Goal: Information Seeking & Learning: Learn about a topic

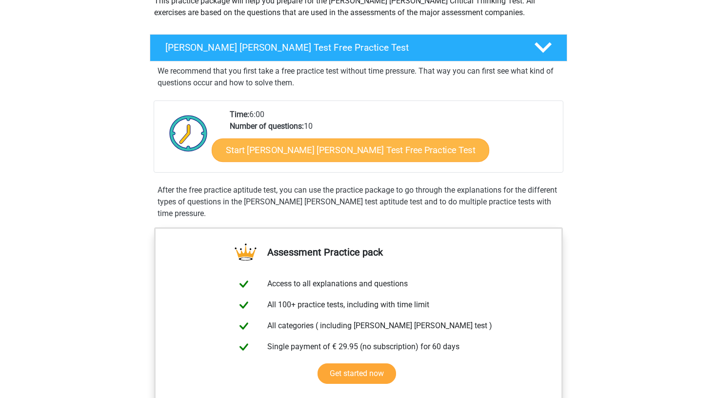
scroll to position [128, 0]
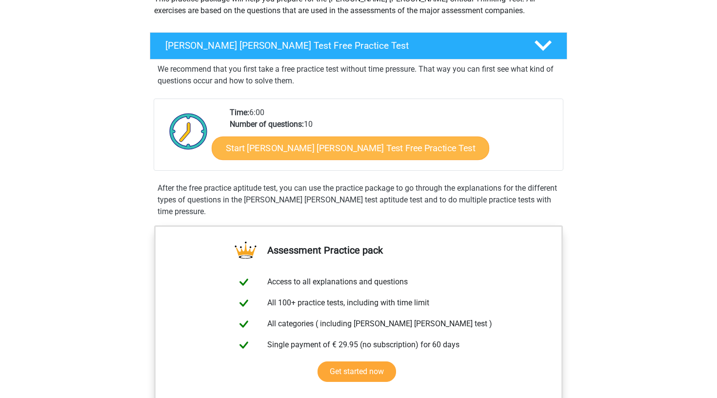
click at [298, 150] on link "Start Watson Glaser Test Free Practice Test" at bounding box center [351, 148] width 278 height 23
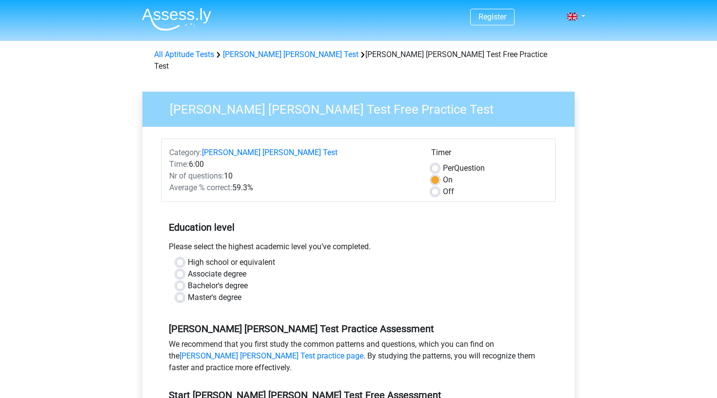
scroll to position [142, 0]
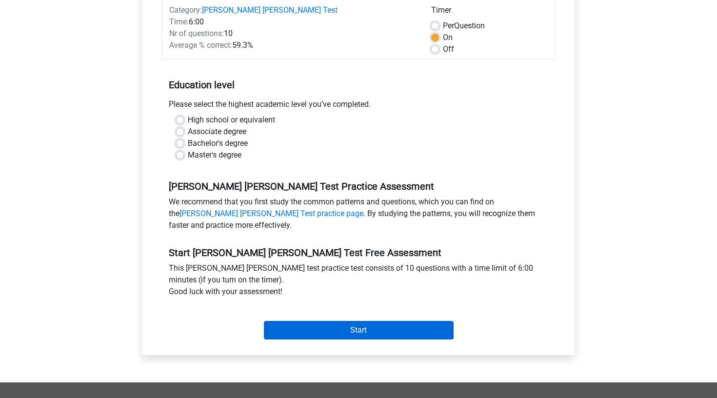
click at [347, 321] on input "Start" at bounding box center [359, 330] width 190 height 19
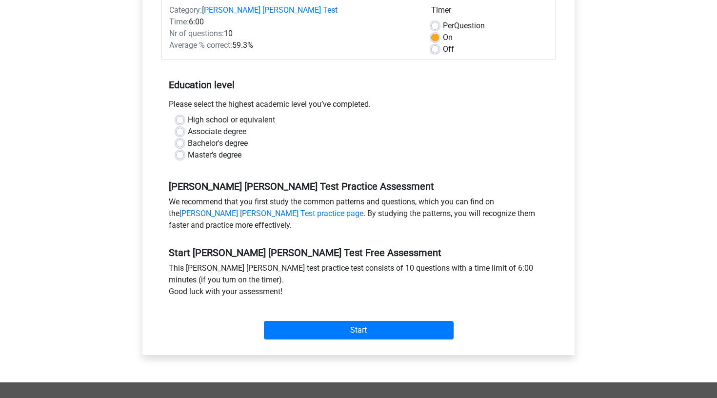
click at [223, 138] on label "Bachelor's degree" at bounding box center [218, 144] width 60 height 12
click at [184, 138] on input "Bachelor's degree" at bounding box center [180, 143] width 8 height 10
radio input "true"
click at [293, 305] on div "Start" at bounding box center [359, 322] width 394 height 34
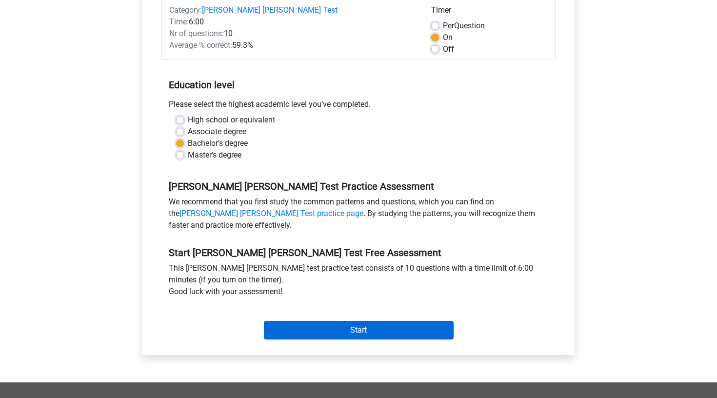
click at [298, 321] on input "Start" at bounding box center [359, 330] width 190 height 19
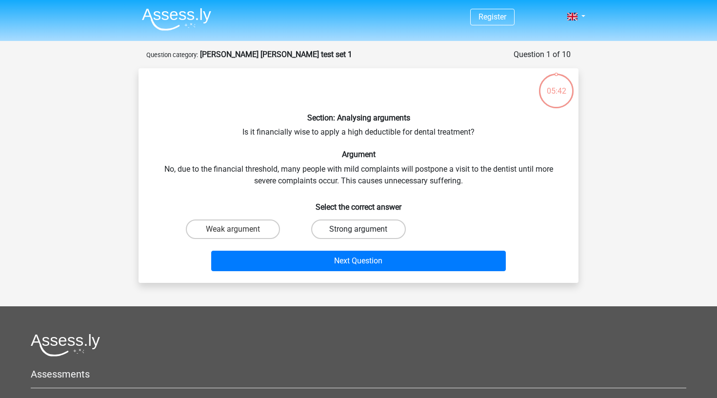
click at [330, 227] on label "Strong argument" at bounding box center [358, 230] width 94 height 20
click at [359, 229] on input "Strong argument" at bounding box center [362, 232] width 6 height 6
radio input "true"
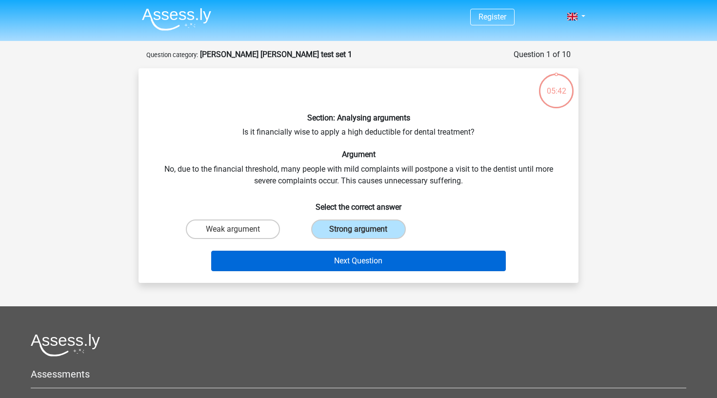
click at [334, 257] on button "Next Question" at bounding box center [358, 261] width 295 height 20
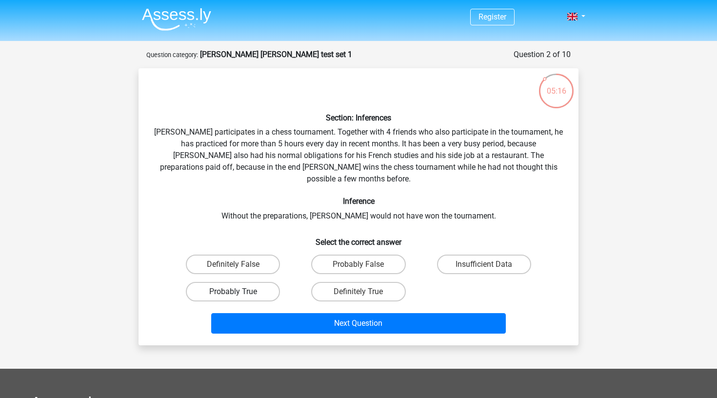
click at [257, 282] on label "Probably True" at bounding box center [233, 292] width 94 height 20
click at [240, 292] on input "Probably True" at bounding box center [236, 295] width 6 height 6
radio input "true"
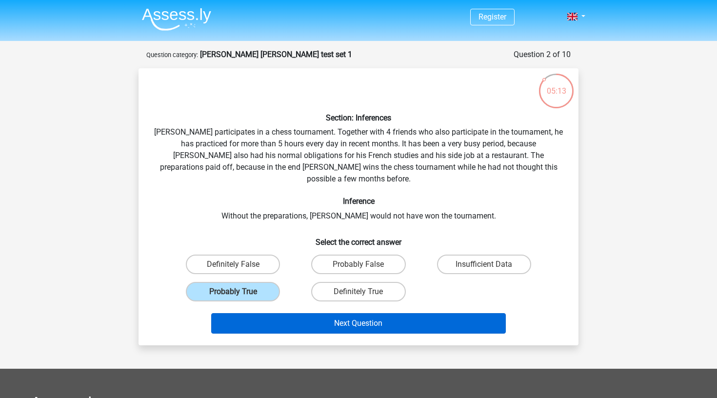
click at [307, 321] on button "Next Question" at bounding box center [358, 323] width 295 height 20
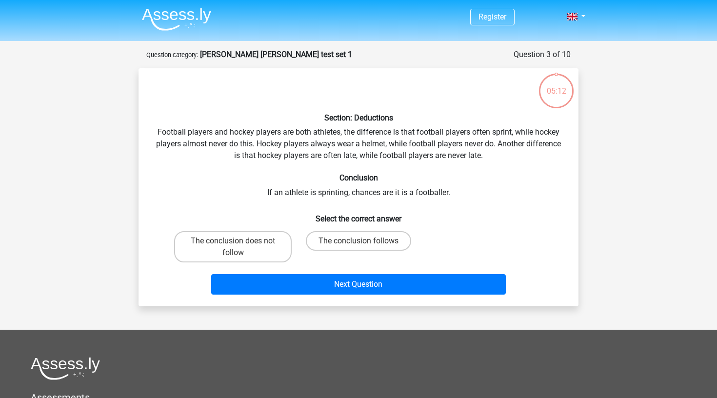
scroll to position [49, 0]
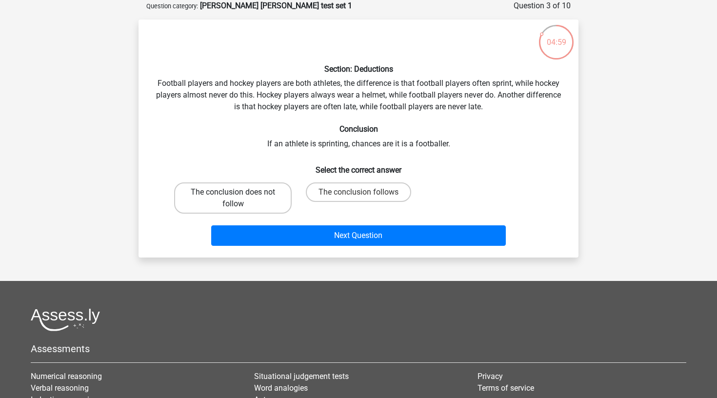
click at [259, 187] on label "The conclusion does not follow" at bounding box center [233, 197] width 118 height 31
click at [240, 192] on input "The conclusion does not follow" at bounding box center [236, 195] width 6 height 6
radio input "true"
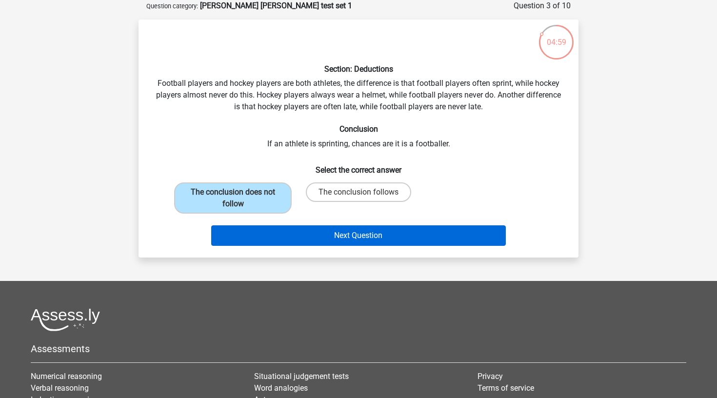
click at [293, 231] on button "Next Question" at bounding box center [358, 235] width 295 height 20
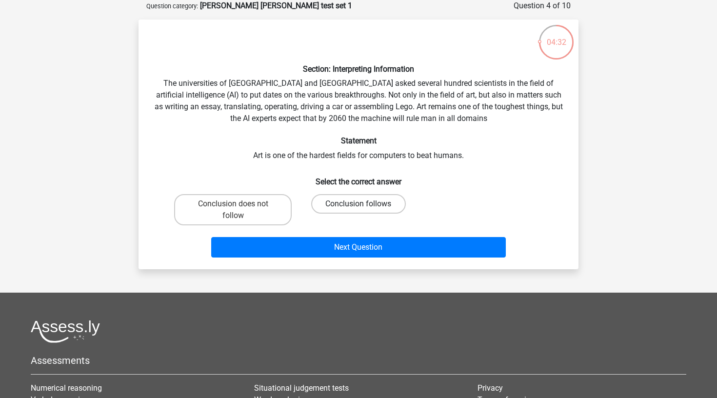
click at [354, 206] on label "Conclusion follows" at bounding box center [358, 204] width 94 height 20
click at [359, 206] on input "Conclusion follows" at bounding box center [362, 207] width 6 height 6
radio input "true"
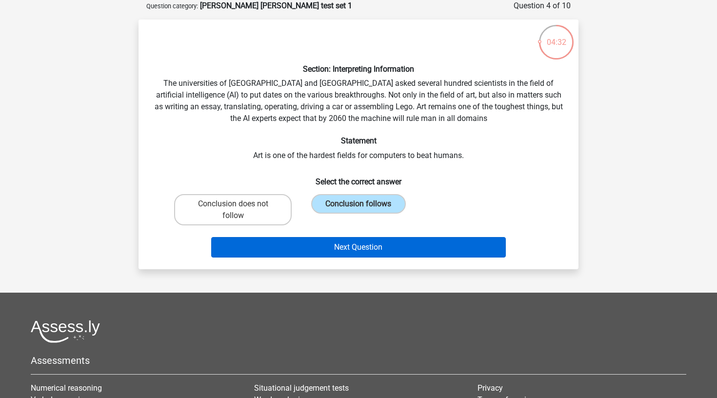
click at [355, 241] on button "Next Question" at bounding box center [358, 247] width 295 height 20
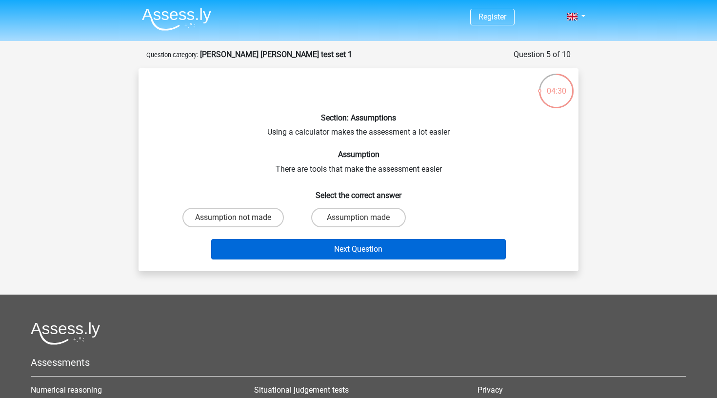
scroll to position [0, 0]
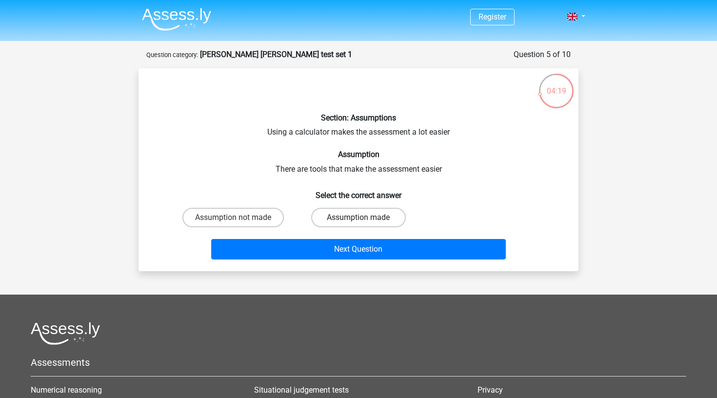
click at [334, 218] on label "Assumption made" at bounding box center [358, 218] width 94 height 20
click at [359, 218] on input "Assumption made" at bounding box center [362, 221] width 6 height 6
radio input "true"
click at [336, 235] on div "Next Question" at bounding box center [358, 247] width 409 height 32
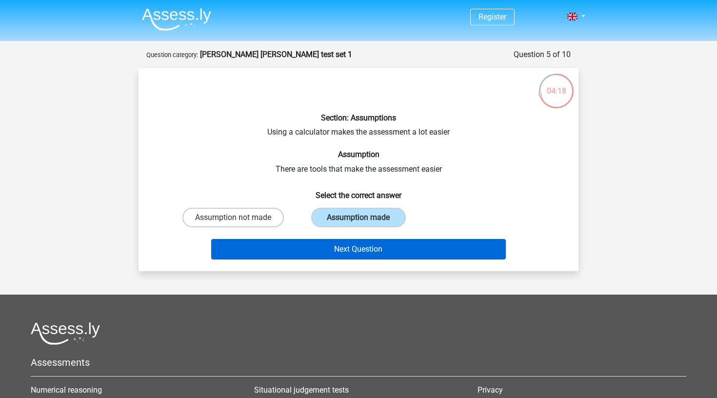
click at [333, 241] on button "Next Question" at bounding box center [358, 249] width 295 height 20
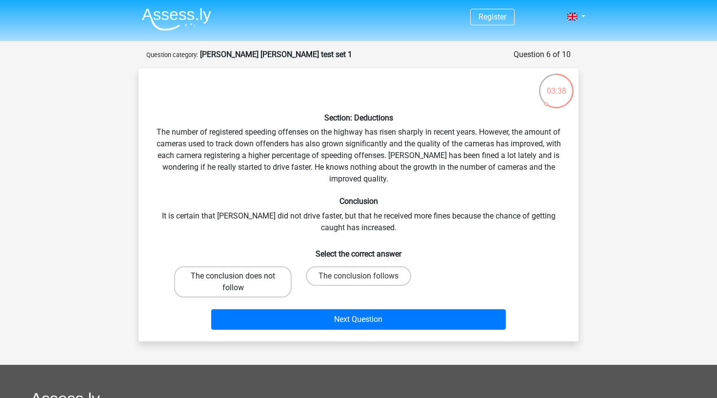
click at [281, 277] on label "The conclusion does not follow" at bounding box center [233, 281] width 118 height 31
click at [240, 277] on input "The conclusion does not follow" at bounding box center [236, 279] width 6 height 6
radio input "true"
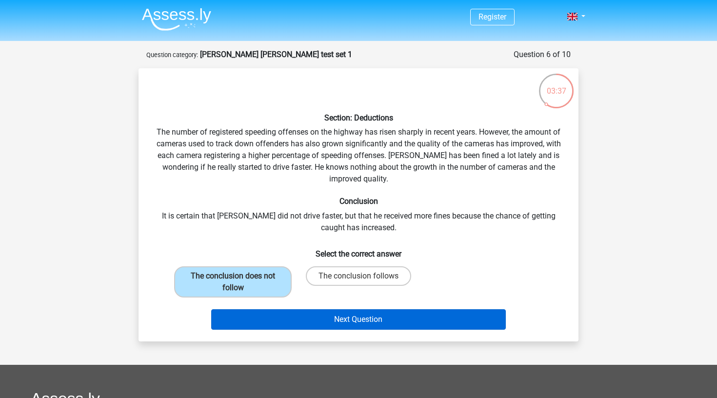
click at [303, 313] on button "Next Question" at bounding box center [358, 319] width 295 height 20
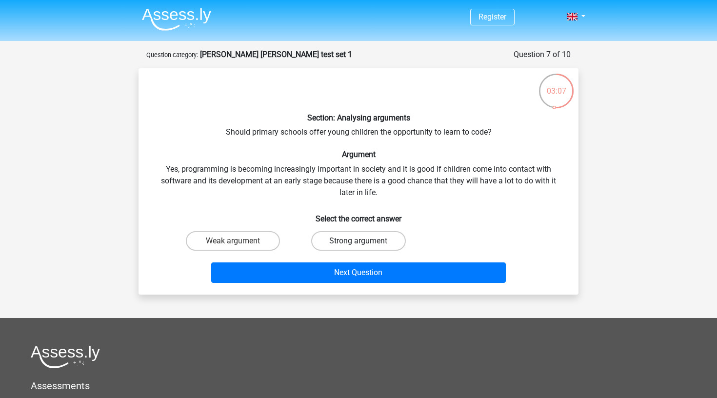
click at [343, 237] on label "Strong argument" at bounding box center [358, 241] width 94 height 20
click at [359, 241] on input "Strong argument" at bounding box center [362, 244] width 6 height 6
radio input "true"
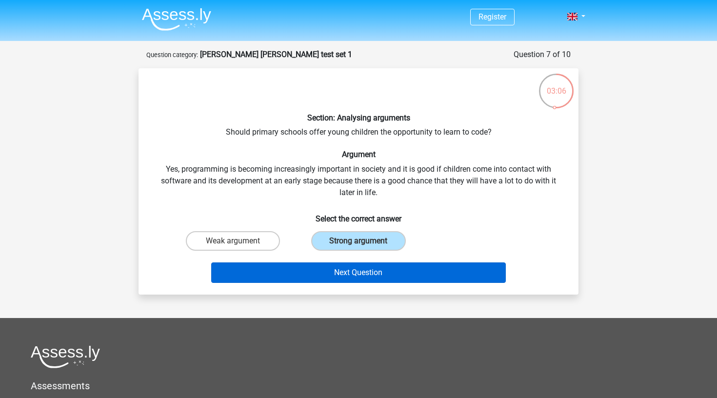
click at [343, 268] on button "Next Question" at bounding box center [358, 273] width 295 height 20
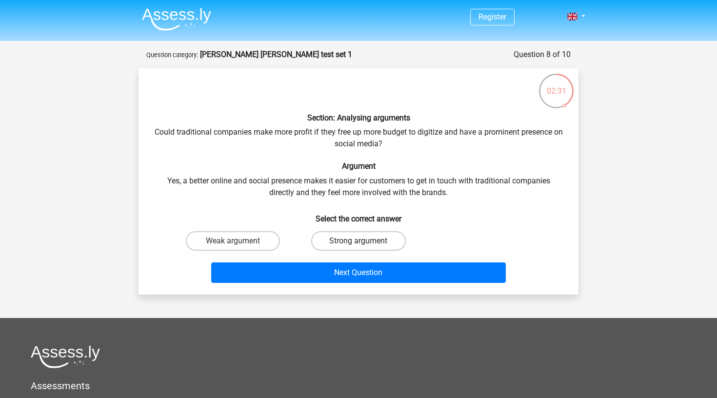
click at [339, 248] on label "Strong argument" at bounding box center [358, 241] width 94 height 20
click at [359, 247] on input "Strong argument" at bounding box center [362, 244] width 6 height 6
radio input "true"
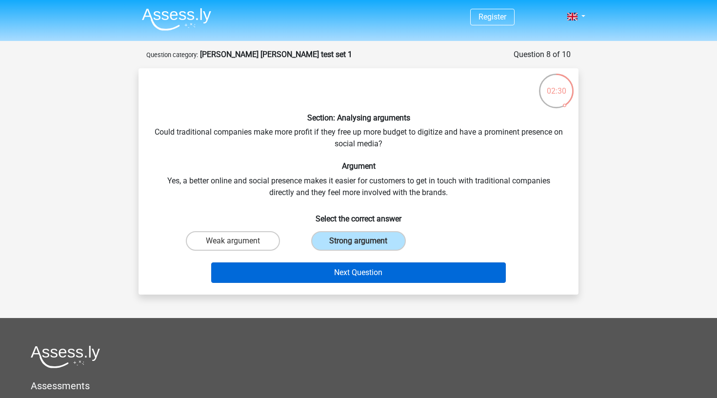
click at [336, 279] on button "Next Question" at bounding box center [358, 273] width 295 height 20
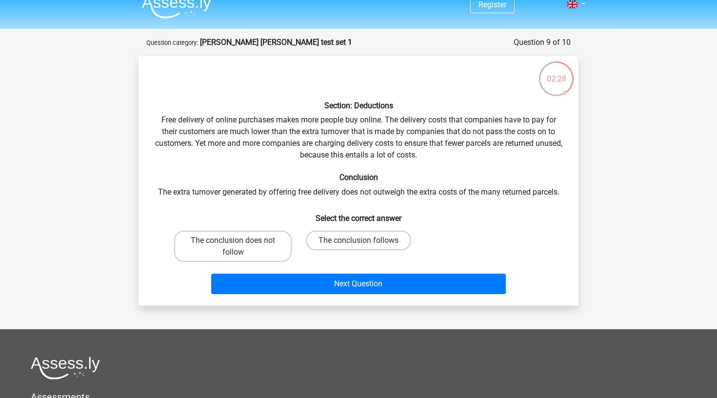
scroll to position [11, 0]
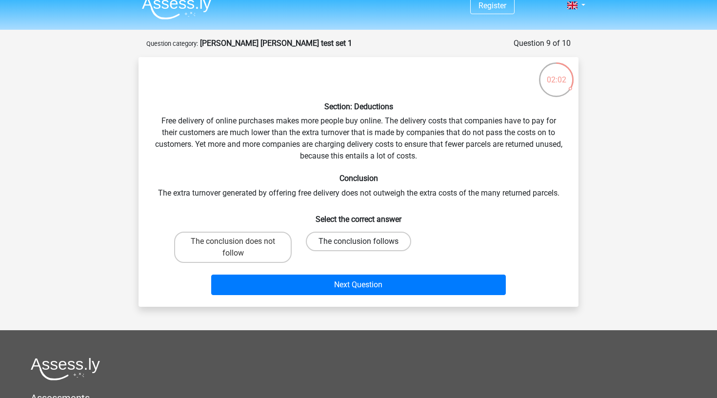
click at [331, 239] on label "The conclusion follows" at bounding box center [358, 242] width 105 height 20
click at [359, 242] on input "The conclusion follows" at bounding box center [362, 245] width 6 height 6
radio input "true"
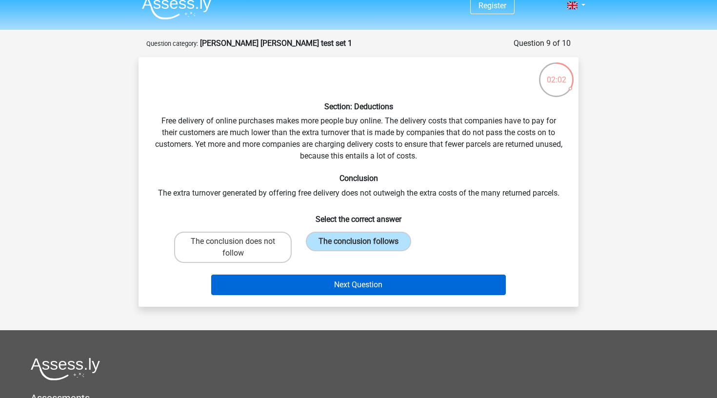
click at [320, 282] on button "Next Question" at bounding box center [358, 285] width 295 height 20
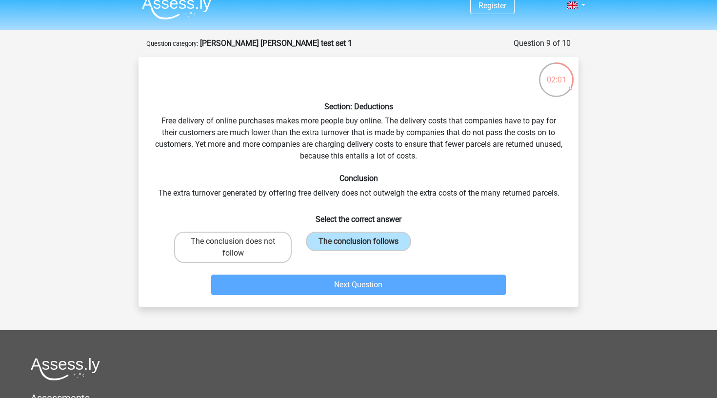
scroll to position [49, 0]
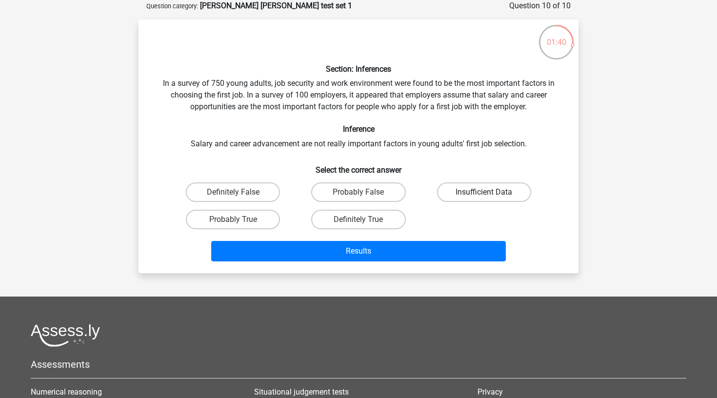
click at [473, 193] on label "Insufficient Data" at bounding box center [484, 192] width 94 height 20
click at [484, 193] on input "Insufficient Data" at bounding box center [487, 195] width 6 height 6
radio input "true"
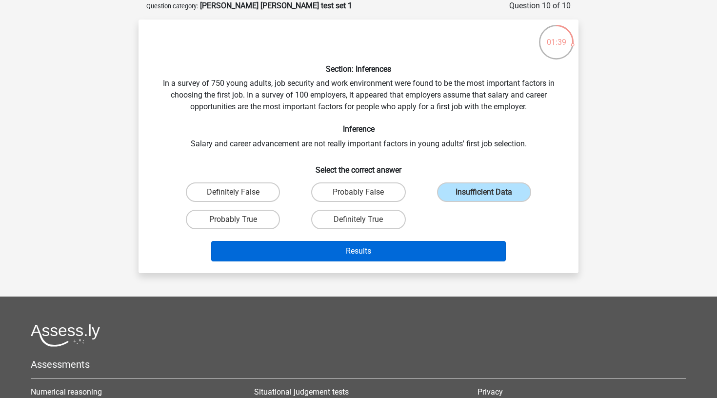
click at [400, 243] on button "Results" at bounding box center [358, 251] width 295 height 20
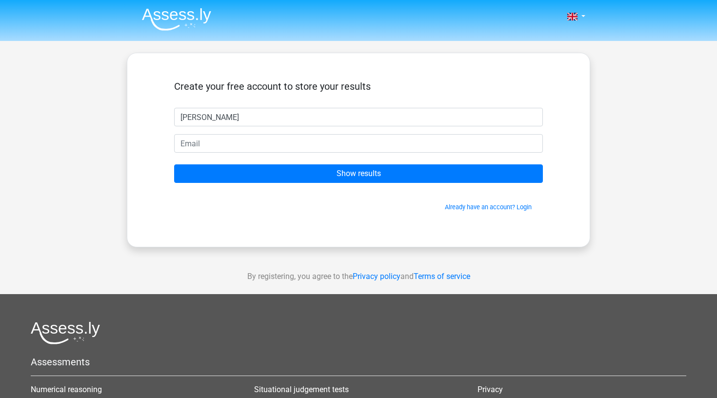
type input "[PERSON_NAME]"
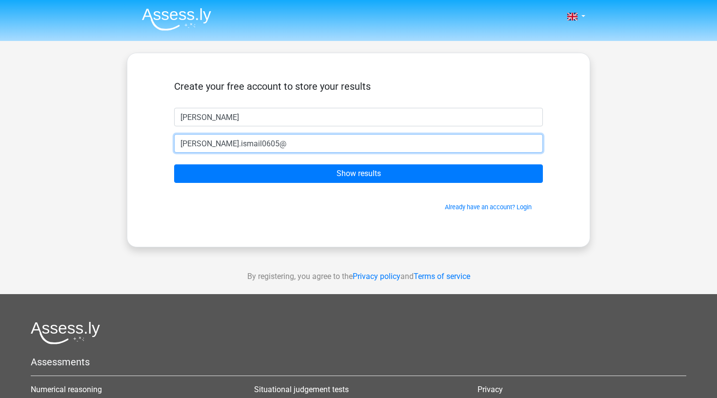
click at [282, 143] on input "nadia.ismail0605@" at bounding box center [358, 143] width 369 height 19
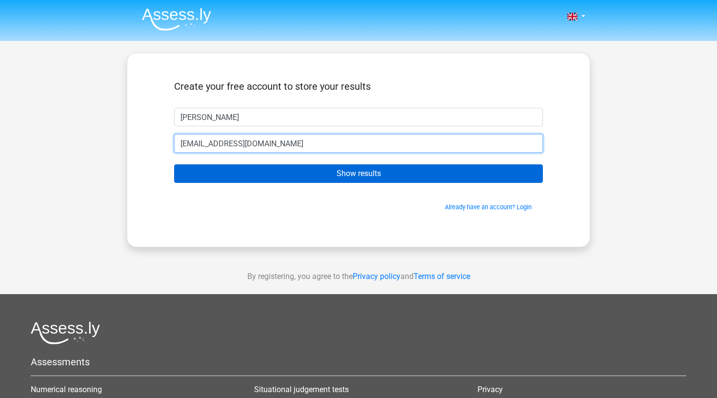
type input "[EMAIL_ADDRESS][DOMAIN_NAME]"
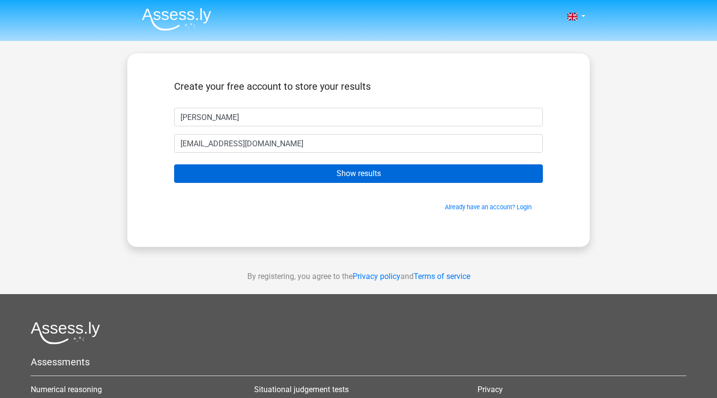
click at [311, 178] on input "Show results" at bounding box center [358, 173] width 369 height 19
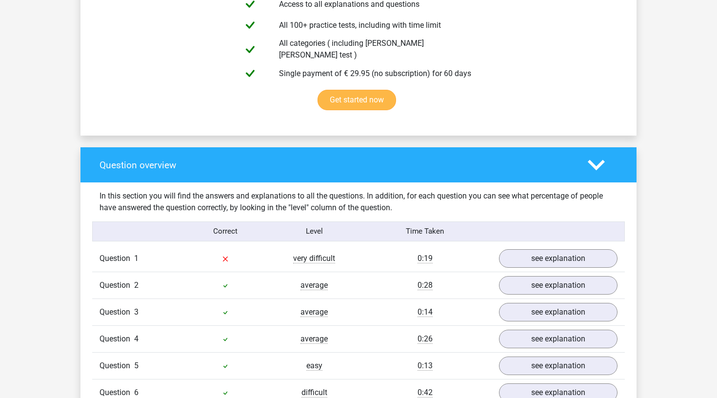
scroll to position [666, 0]
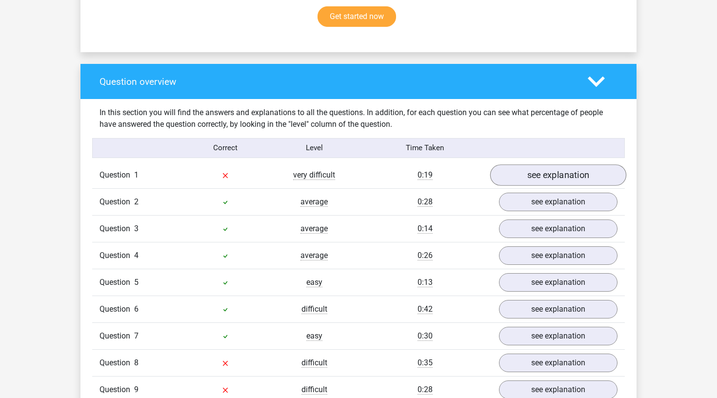
click at [567, 164] on link "see explanation" at bounding box center [558, 174] width 136 height 21
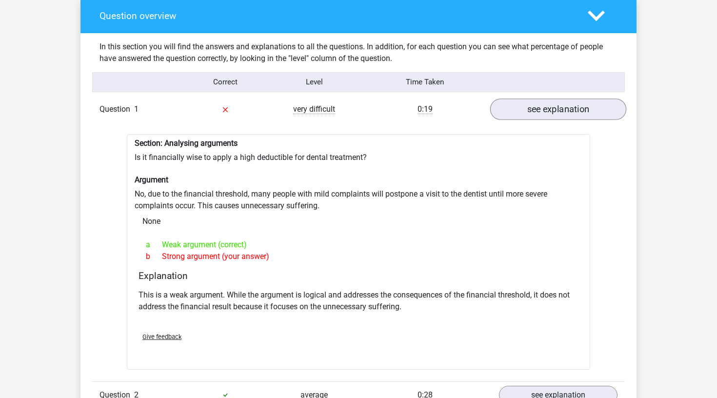
scroll to position [733, 0]
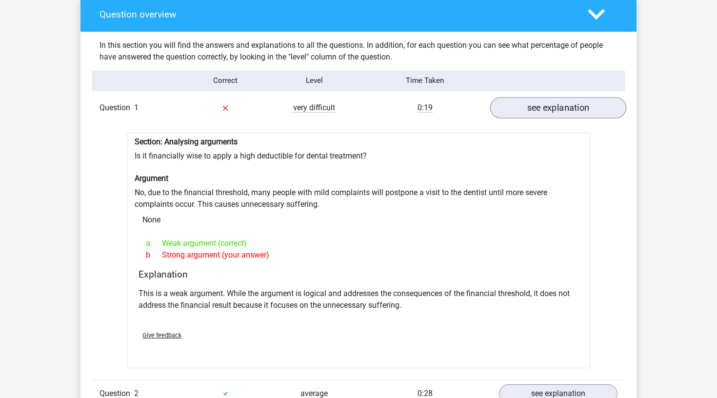
click at [551, 102] on link "see explanation" at bounding box center [558, 107] width 136 height 21
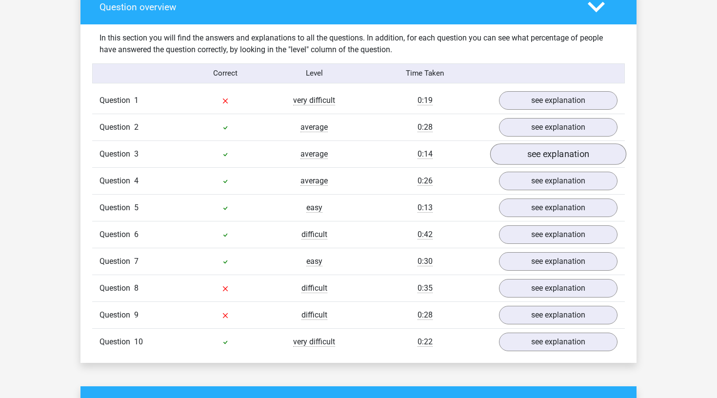
scroll to position [745, 0]
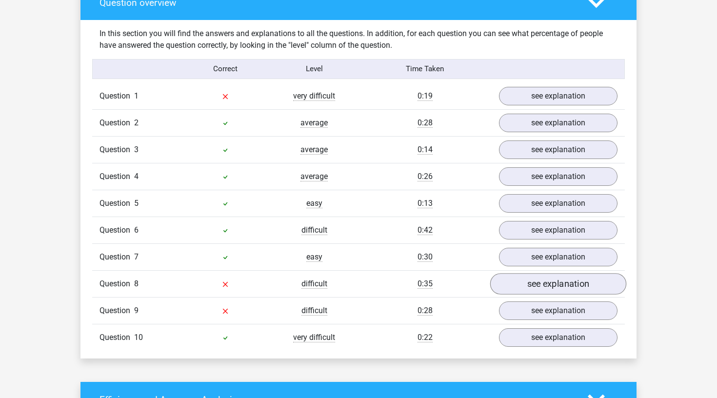
click at [535, 273] on link "see explanation" at bounding box center [558, 283] width 136 height 21
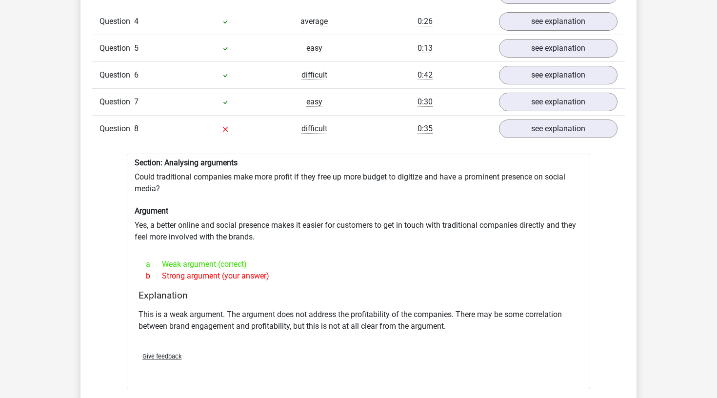
scroll to position [877, 0]
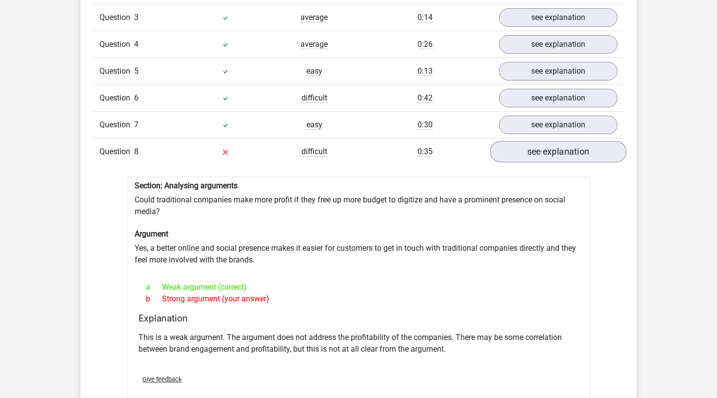
click at [536, 148] on link "see explanation" at bounding box center [558, 151] width 136 height 21
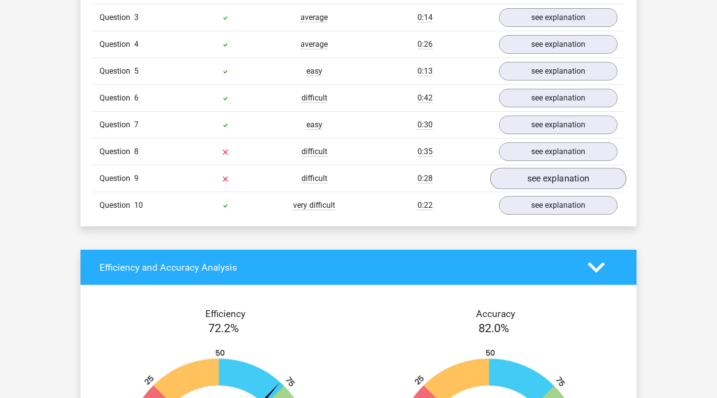
click at [529, 178] on link "see explanation" at bounding box center [558, 178] width 136 height 21
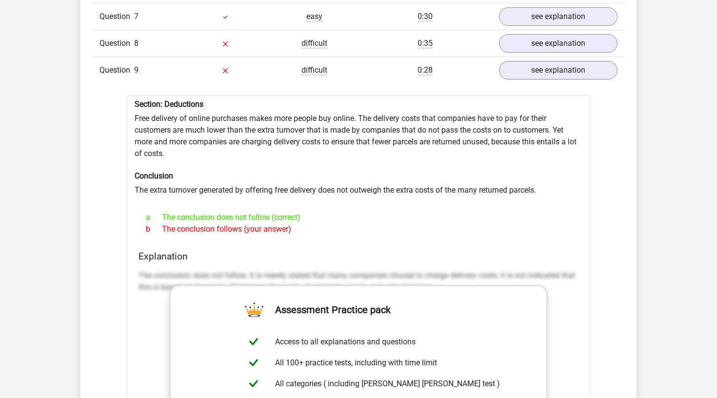
scroll to position [994, 0]
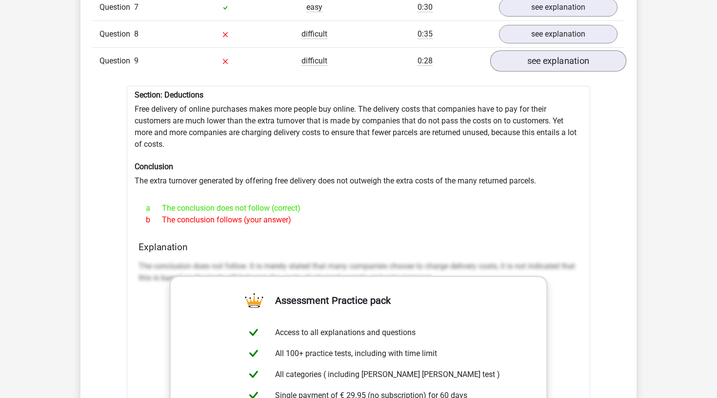
click at [522, 55] on link "see explanation" at bounding box center [558, 60] width 136 height 21
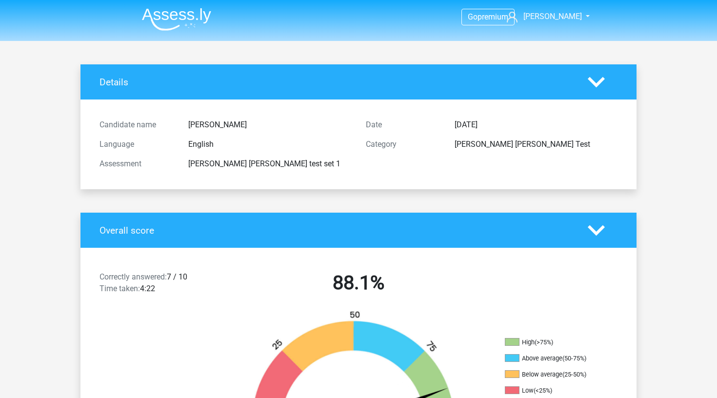
scroll to position [0, 0]
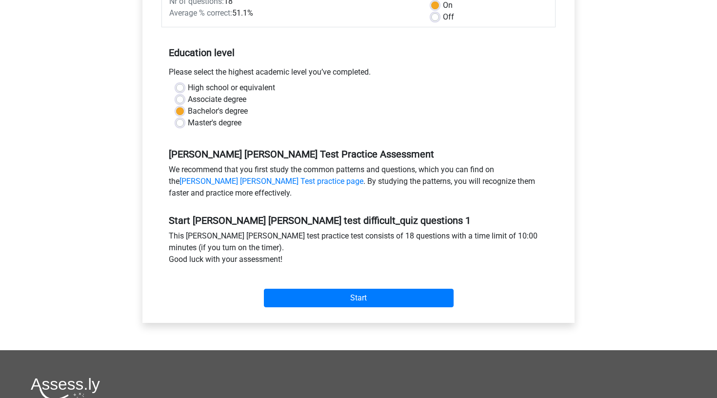
scroll to position [175, 0]
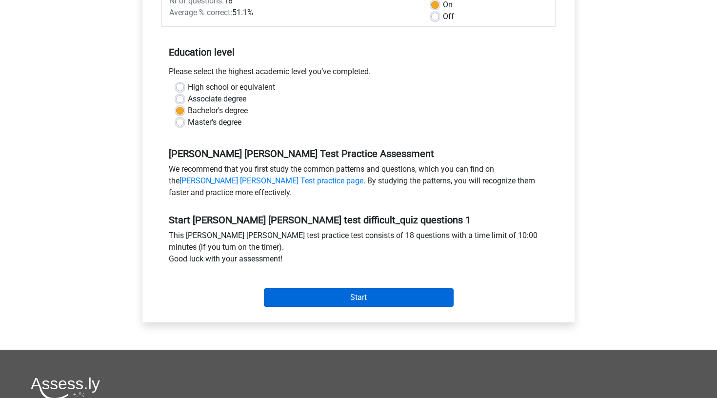
click at [306, 288] on input "Start" at bounding box center [359, 297] width 190 height 19
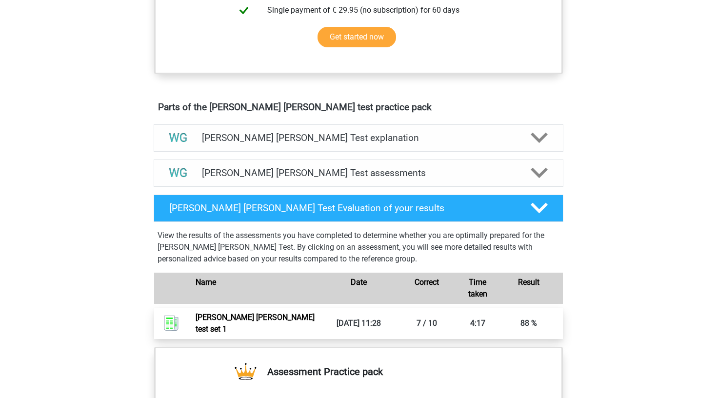
scroll to position [440, 0]
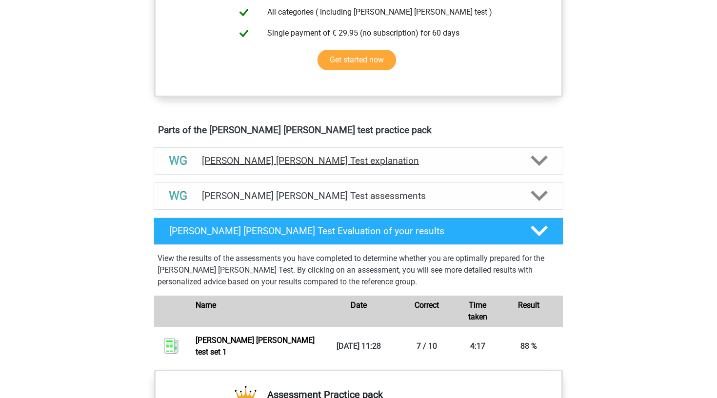
click at [264, 162] on h4 "[PERSON_NAME] [PERSON_NAME] Test explanation" at bounding box center [358, 160] width 313 height 11
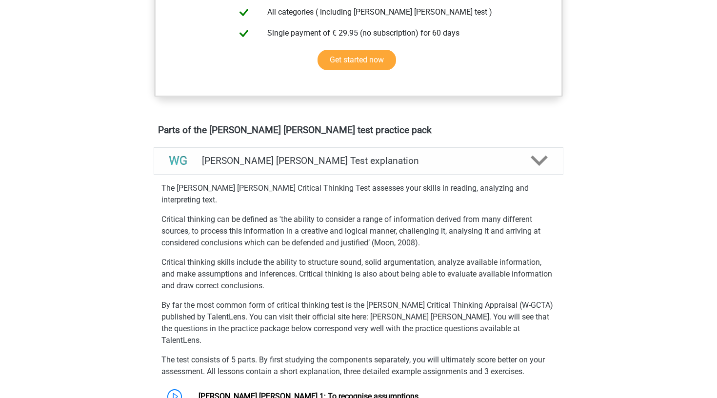
scroll to position [626, 0]
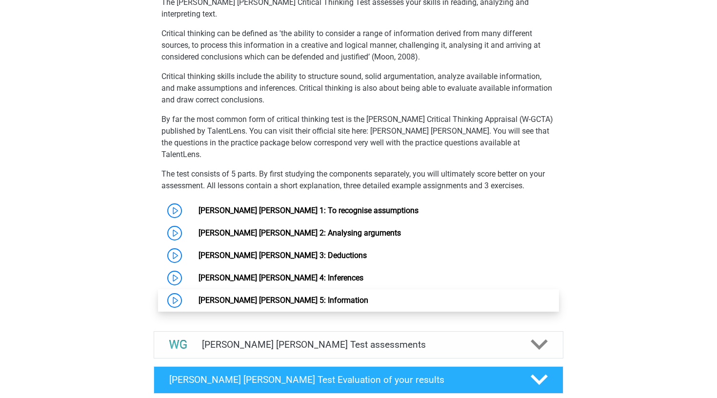
click at [234, 296] on link "[PERSON_NAME] [PERSON_NAME] 5: Information" at bounding box center [284, 300] width 170 height 9
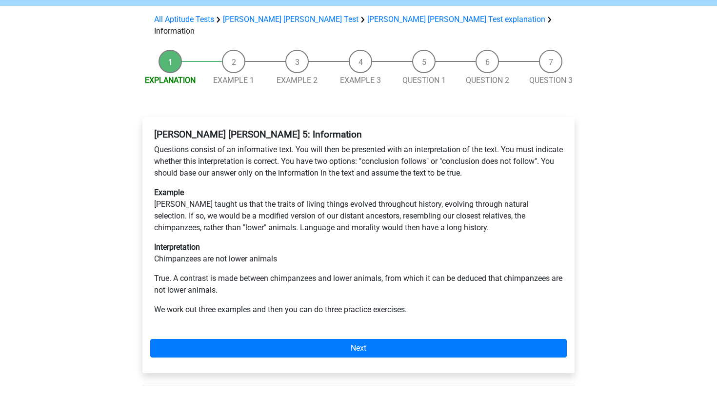
scroll to position [150, 0]
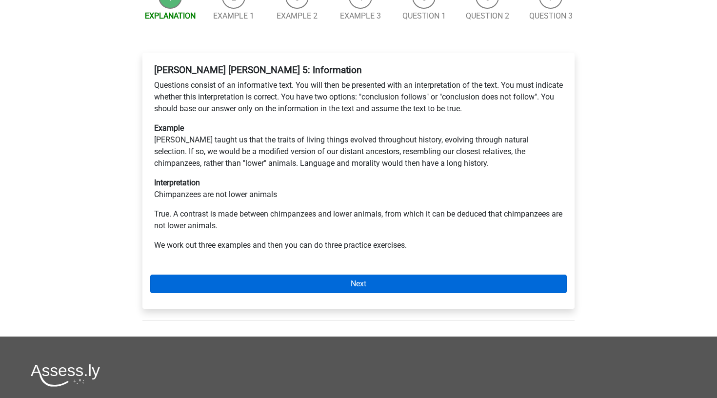
click at [241, 275] on link "Next" at bounding box center [358, 284] width 417 height 19
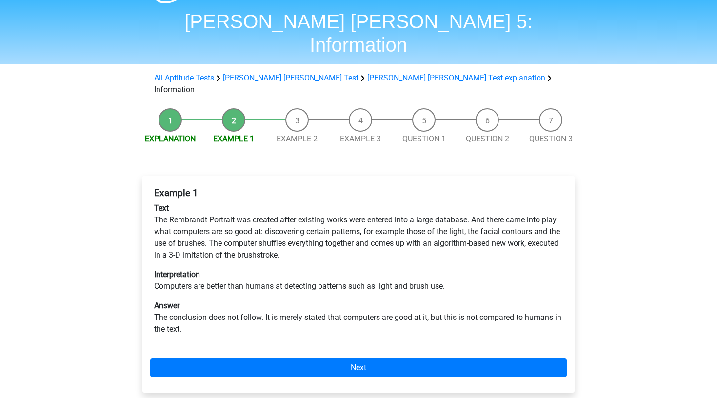
scroll to position [75, 0]
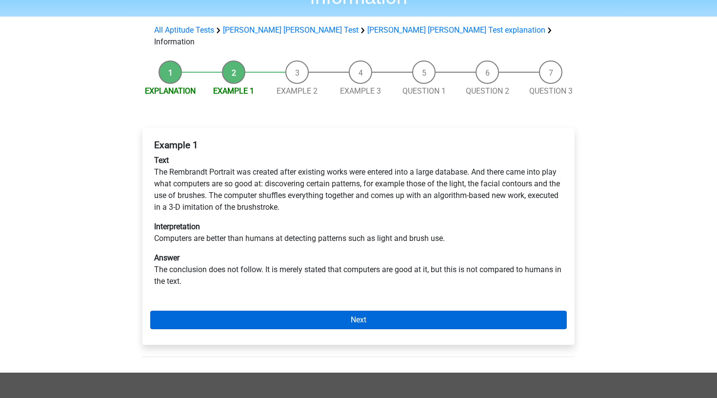
click at [244, 311] on link "Next" at bounding box center [358, 320] width 417 height 19
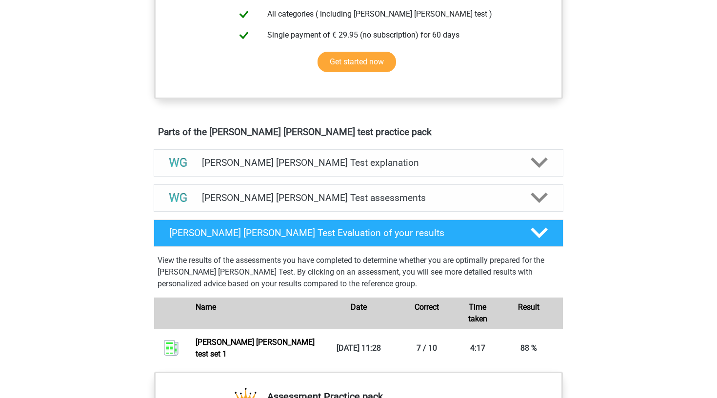
scroll to position [443, 0]
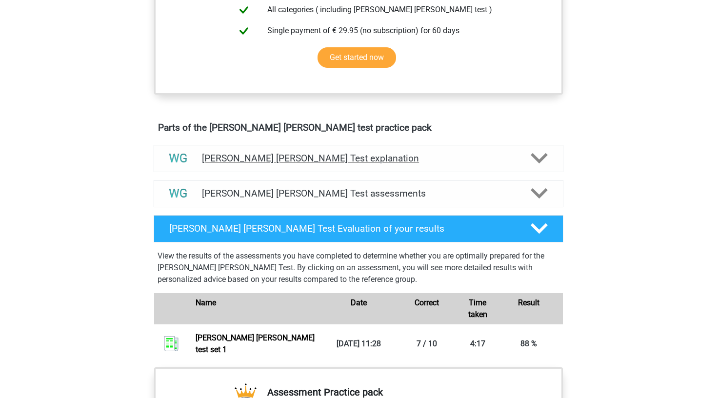
click at [255, 155] on h4 "[PERSON_NAME] [PERSON_NAME] Test explanation" at bounding box center [358, 158] width 313 height 11
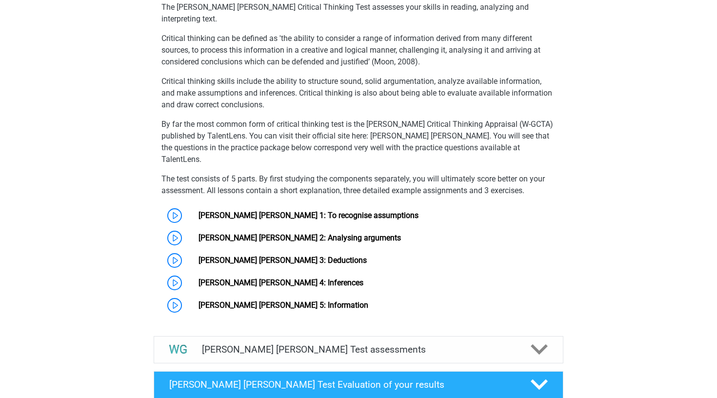
scroll to position [805, 0]
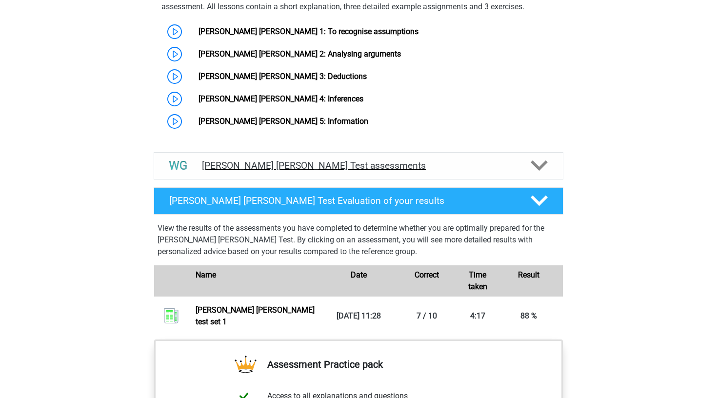
click at [256, 160] on h4 "Watson Glaser Test assessments" at bounding box center [358, 165] width 313 height 11
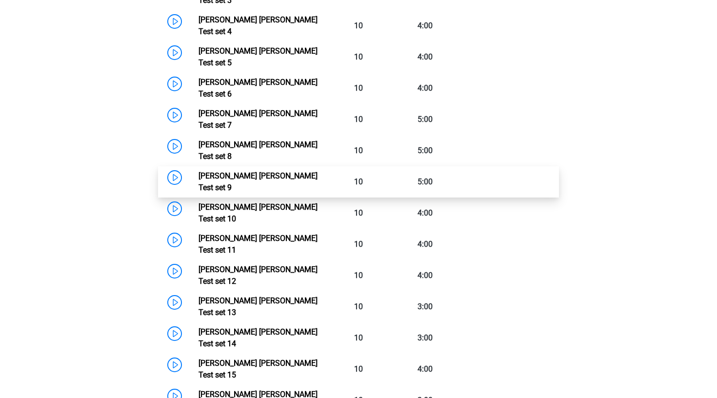
scroll to position [1321, 0]
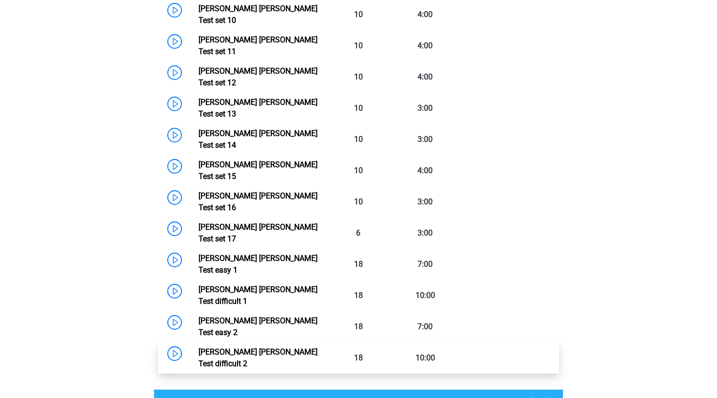
click at [199, 347] on link "Watson Glaser Test difficult 2" at bounding box center [258, 357] width 119 height 21
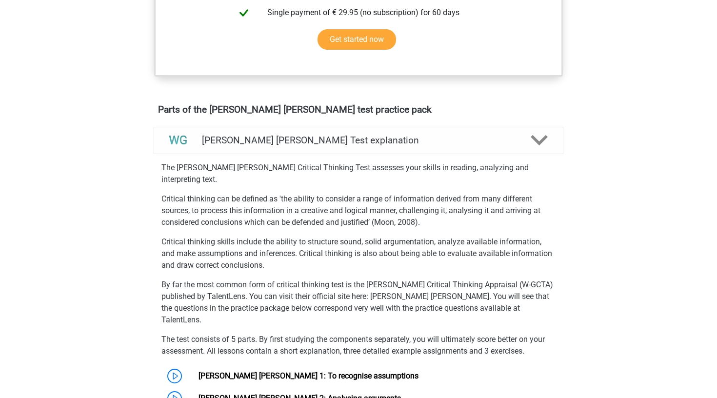
scroll to position [806, 0]
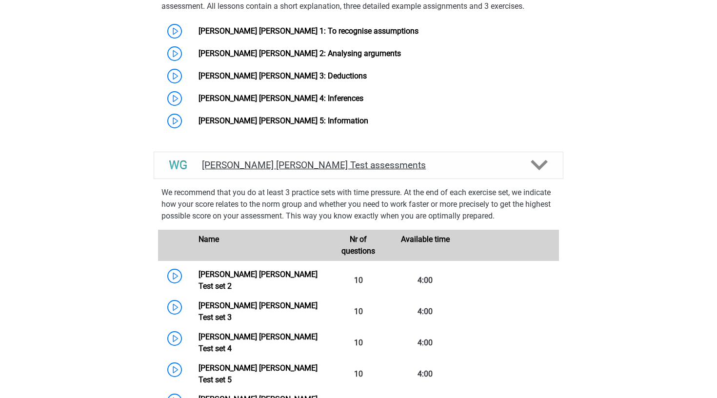
click at [258, 152] on div "Watson Glaser Test assessments" at bounding box center [359, 165] width 410 height 27
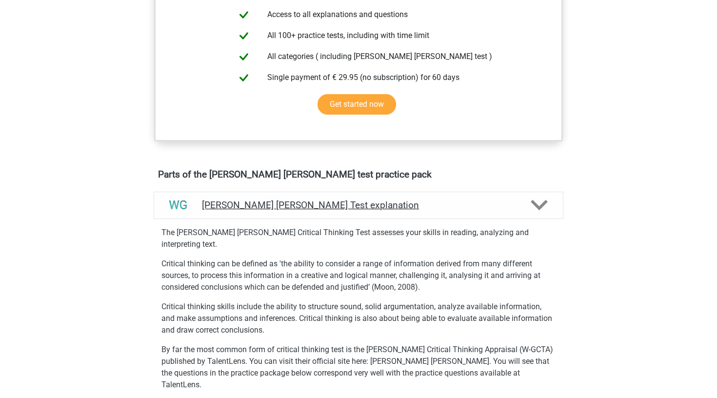
click at [251, 196] on div "[PERSON_NAME] [PERSON_NAME] Test explanation" at bounding box center [359, 205] width 410 height 27
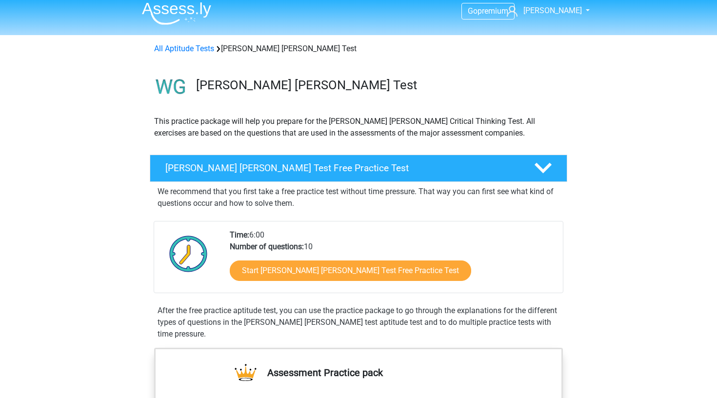
scroll to position [0, 0]
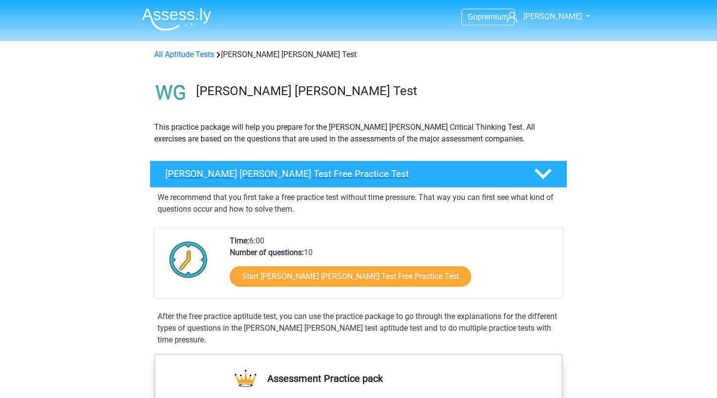
click at [249, 181] on div "Watson Glaser Test Free Practice Test" at bounding box center [359, 174] width 418 height 27
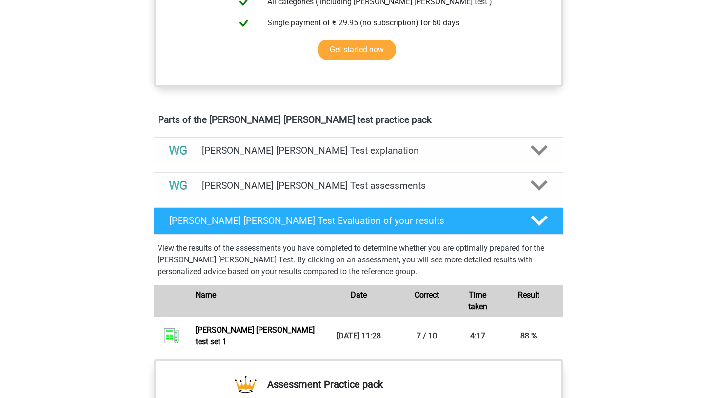
scroll to position [364, 0]
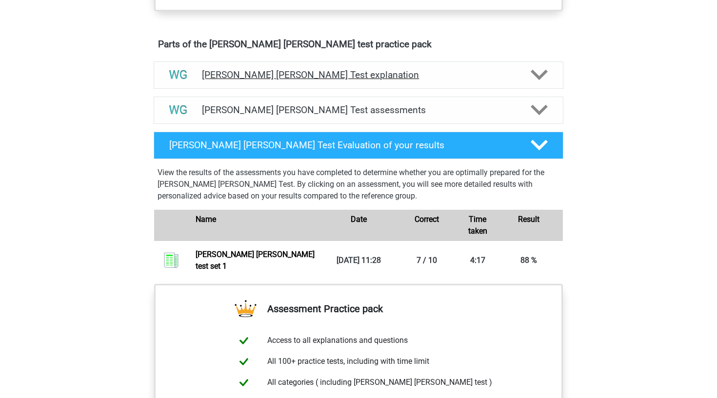
click at [283, 83] on div "[PERSON_NAME] [PERSON_NAME] Test explanation" at bounding box center [359, 74] width 410 height 27
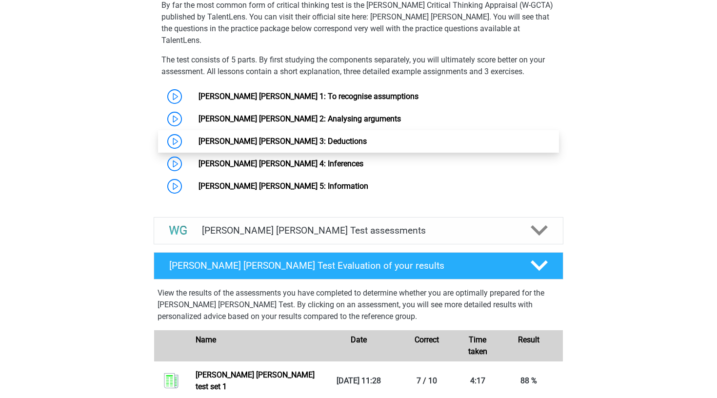
scroll to position [566, 0]
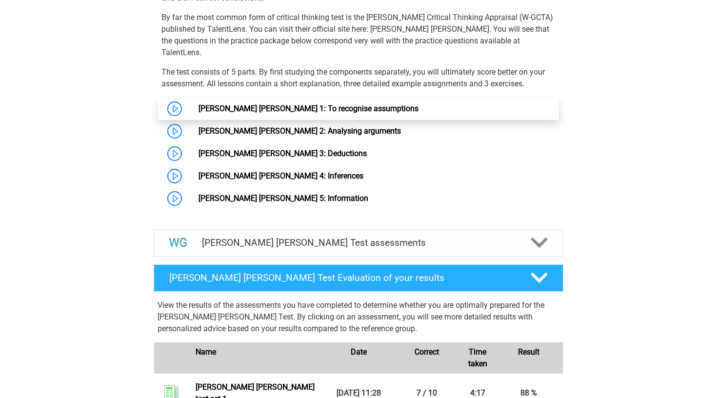
click at [280, 104] on link "[PERSON_NAME] [PERSON_NAME] 1: To recognise assumptions" at bounding box center [309, 108] width 220 height 9
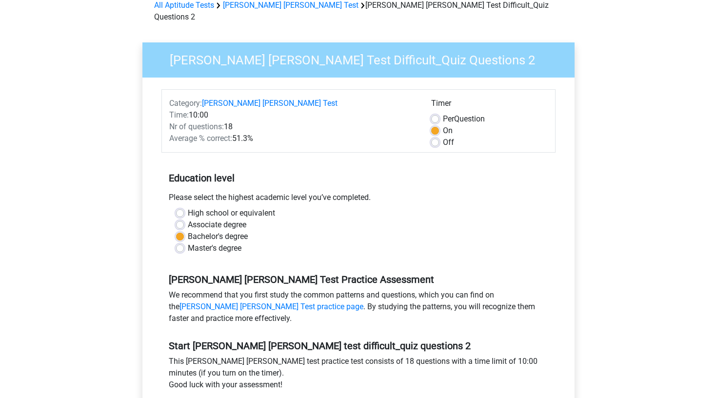
scroll to position [224, 0]
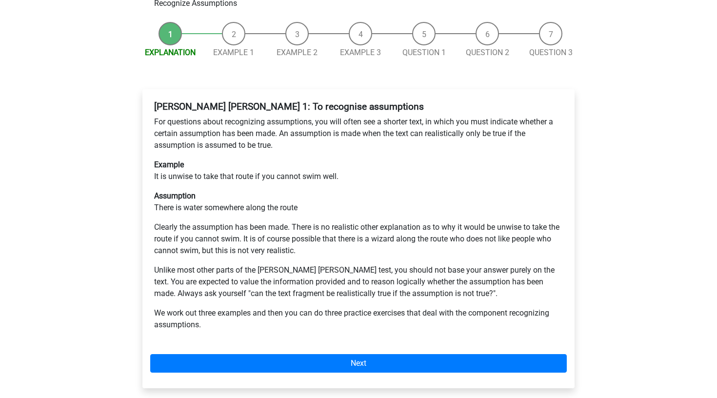
scroll to position [118, 0]
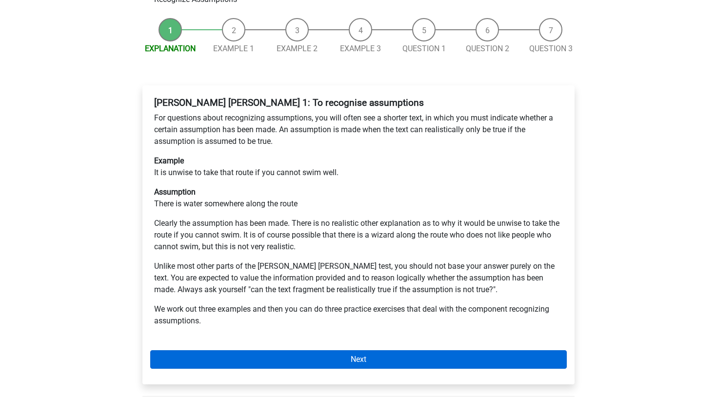
click at [274, 350] on link "Next" at bounding box center [358, 359] width 417 height 19
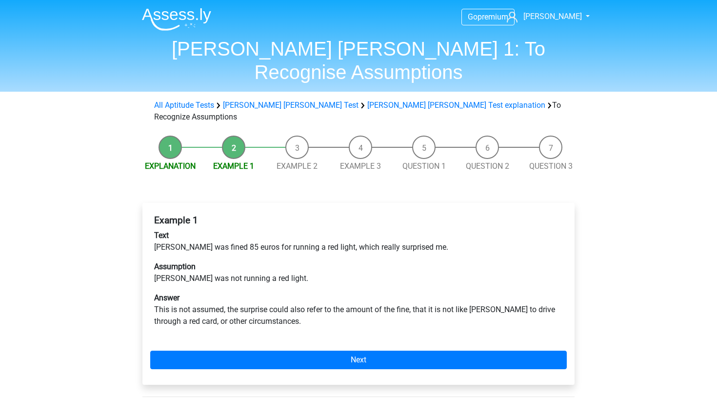
click at [280, 351] on link "Next" at bounding box center [358, 360] width 417 height 19
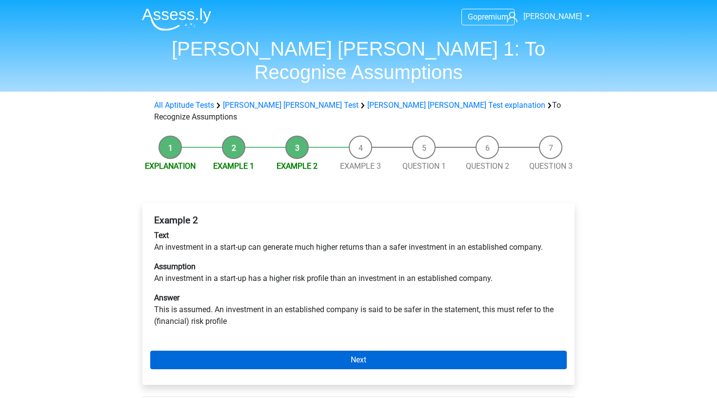
click at [280, 351] on link "Next" at bounding box center [358, 360] width 417 height 19
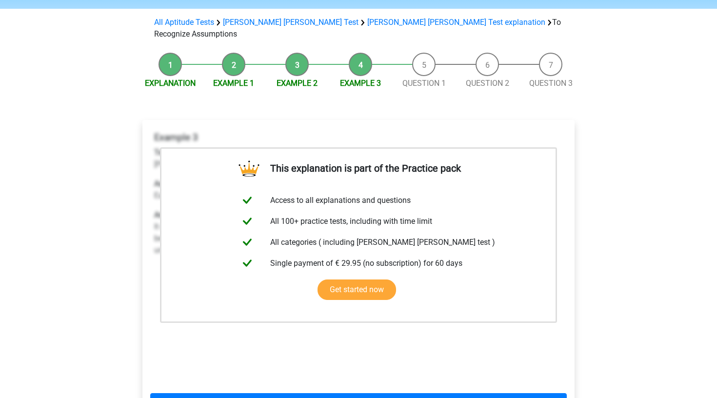
scroll to position [159, 0]
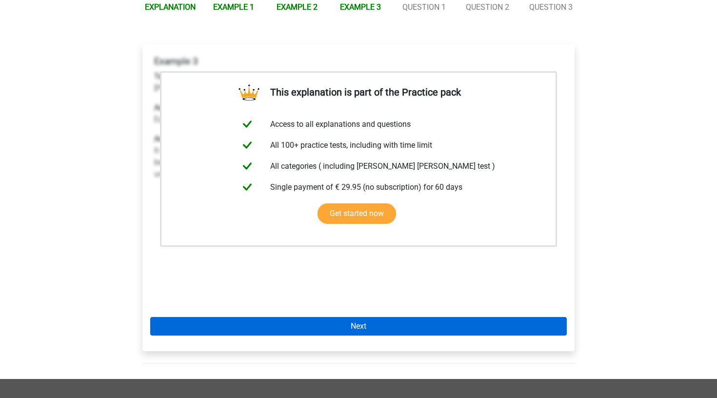
click at [286, 317] on link "Next" at bounding box center [358, 326] width 417 height 19
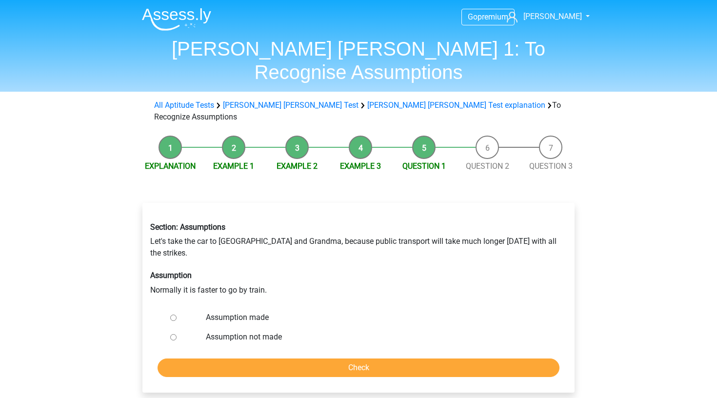
click at [257, 312] on label "Assumption made" at bounding box center [375, 318] width 338 height 12
click at [177, 315] on input "Assumption made" at bounding box center [173, 318] width 6 height 6
radio input "true"
click at [281, 359] on input "Check" at bounding box center [359, 368] width 402 height 19
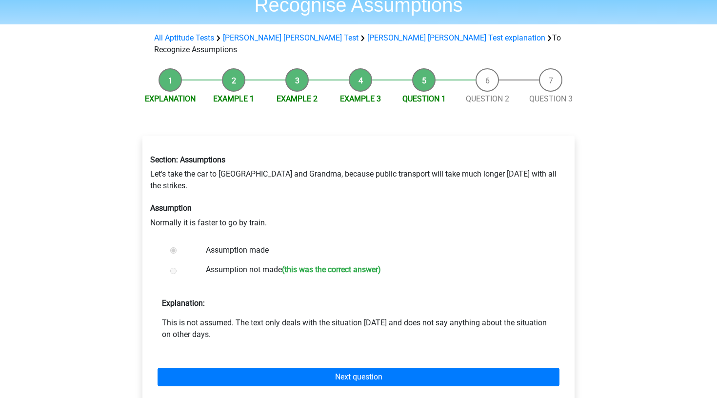
scroll to position [79, 0]
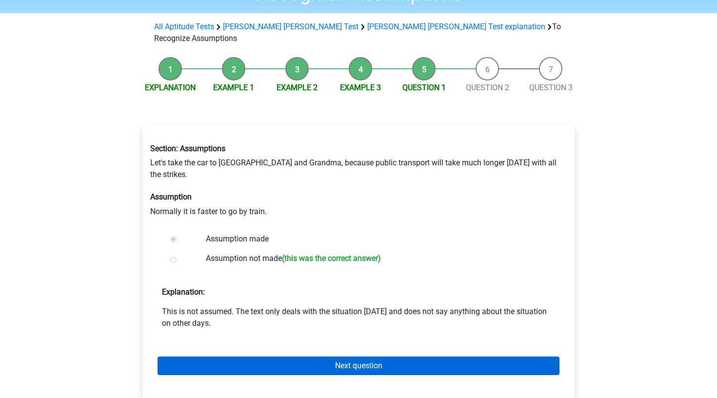
click at [272, 357] on link "Next question" at bounding box center [359, 366] width 402 height 19
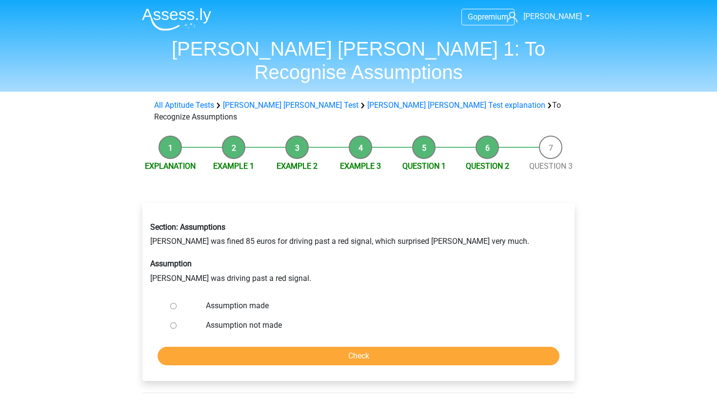
click at [260, 320] on label "Assumption not made" at bounding box center [375, 326] width 338 height 12
click at [177, 323] on input "Assumption not made" at bounding box center [173, 326] width 6 height 6
radio input "true"
click at [266, 347] on input "Check" at bounding box center [359, 356] width 402 height 19
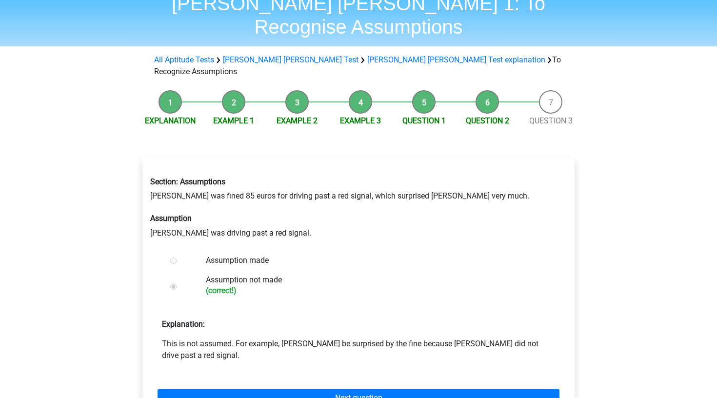
scroll to position [69, 0]
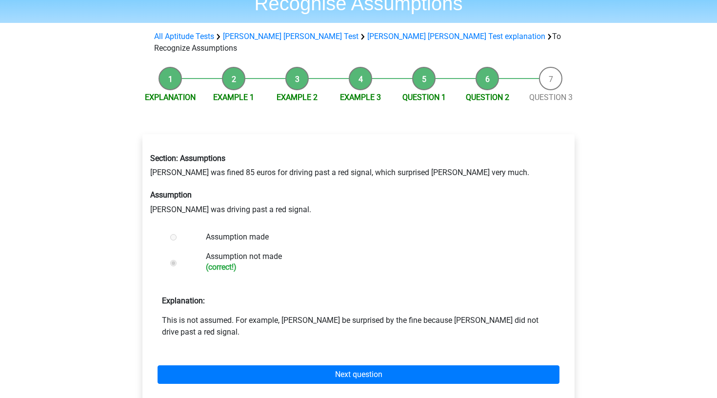
click at [272, 346] on div "Next question" at bounding box center [358, 373] width 417 height 54
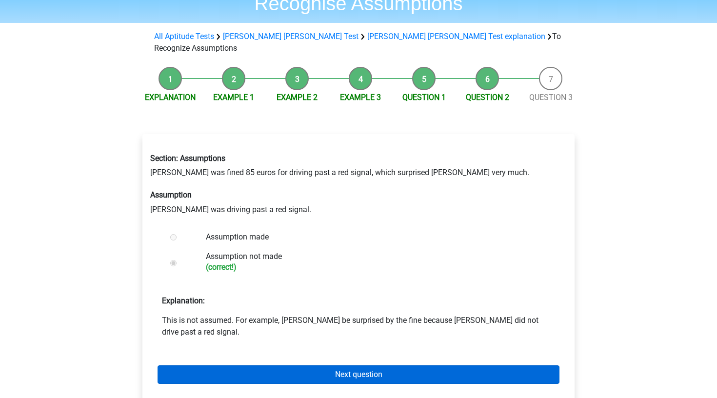
click at [267, 365] on link "Next question" at bounding box center [359, 374] width 402 height 19
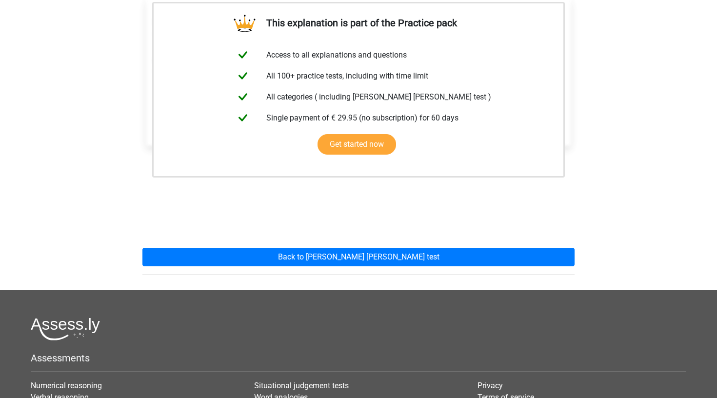
scroll to position [250, 0]
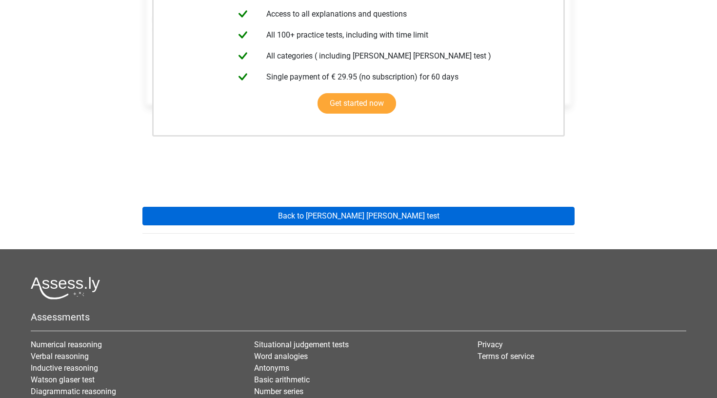
click at [314, 207] on link "Back to watson glaser test" at bounding box center [358, 216] width 432 height 19
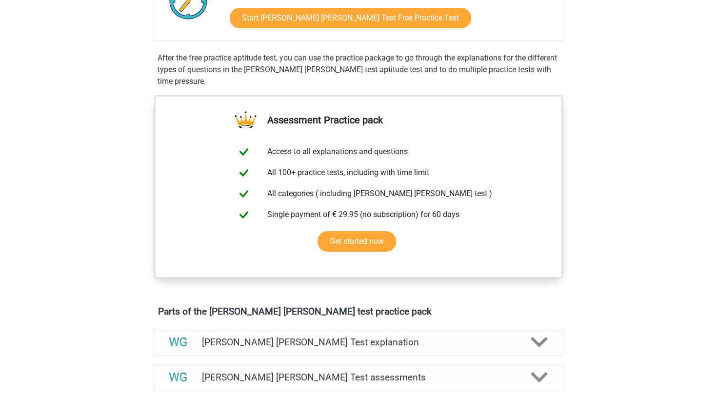
scroll to position [449, 0]
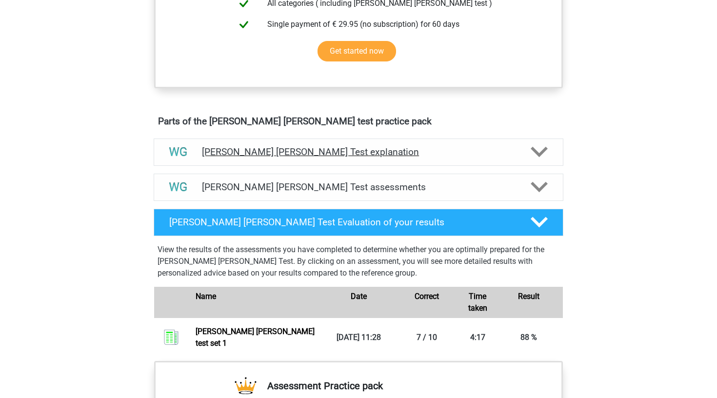
click at [309, 160] on div "[PERSON_NAME] [PERSON_NAME] Test explanation" at bounding box center [359, 152] width 410 height 27
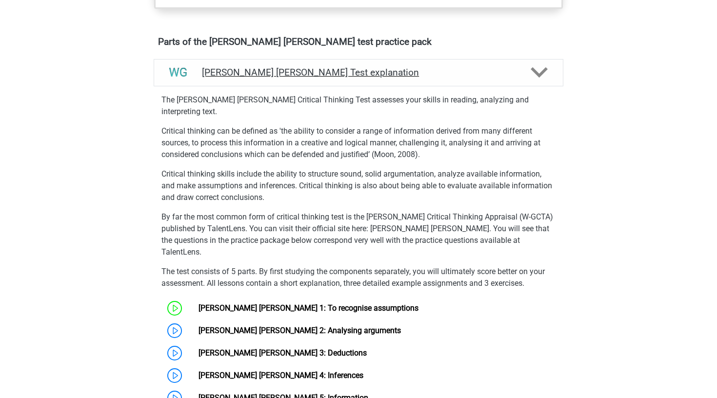
scroll to position [565, 0]
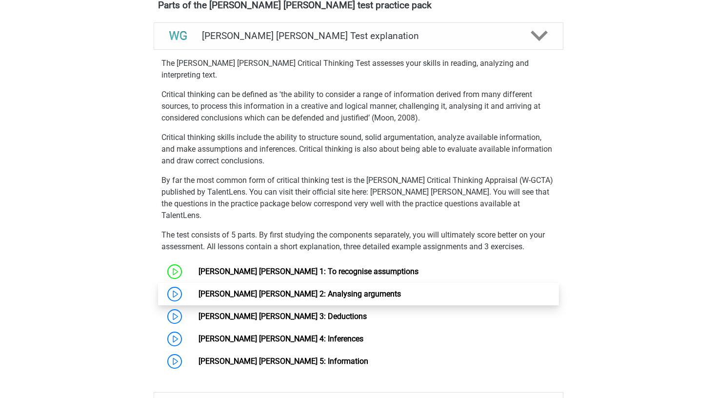
click at [278, 289] on link "[PERSON_NAME] [PERSON_NAME] 2: Analysing arguments" at bounding box center [300, 293] width 202 height 9
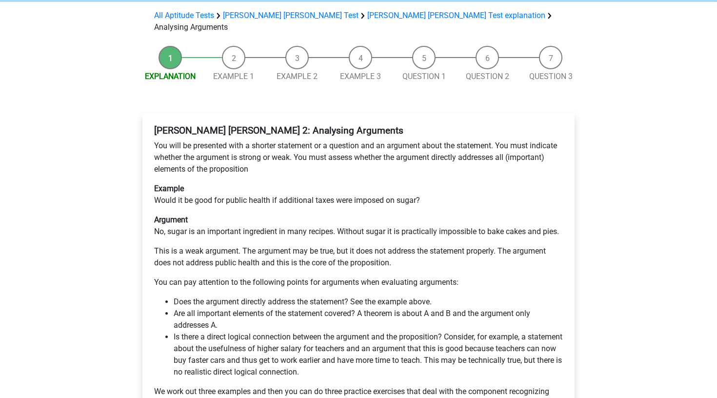
scroll to position [125, 0]
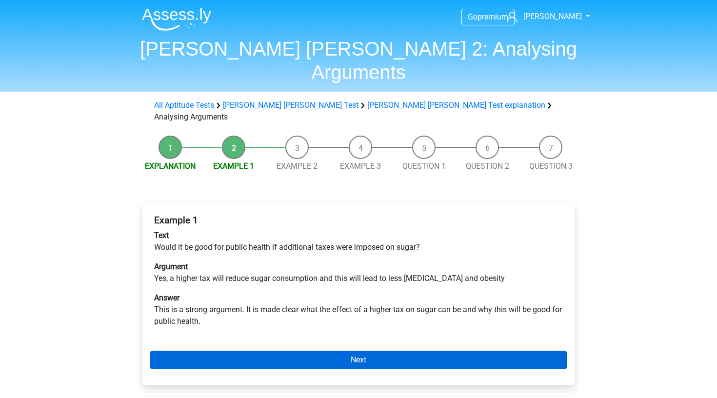
click at [328, 351] on link "Next" at bounding box center [358, 360] width 417 height 19
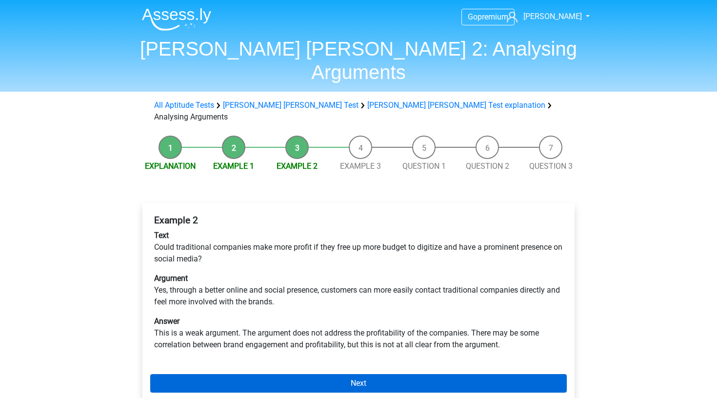
click at [341, 374] on link "Next" at bounding box center [358, 383] width 417 height 19
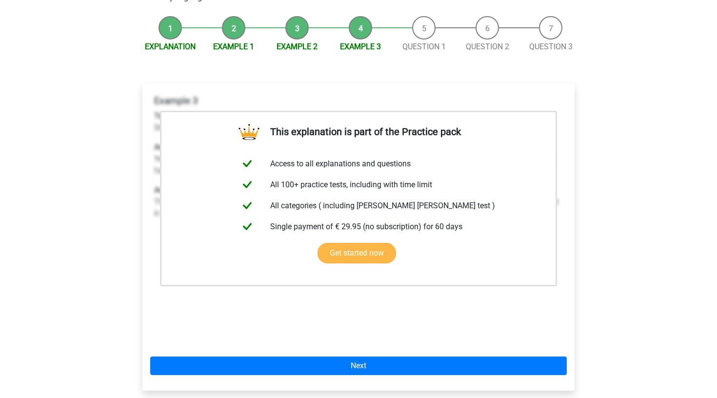
scroll to position [148, 0]
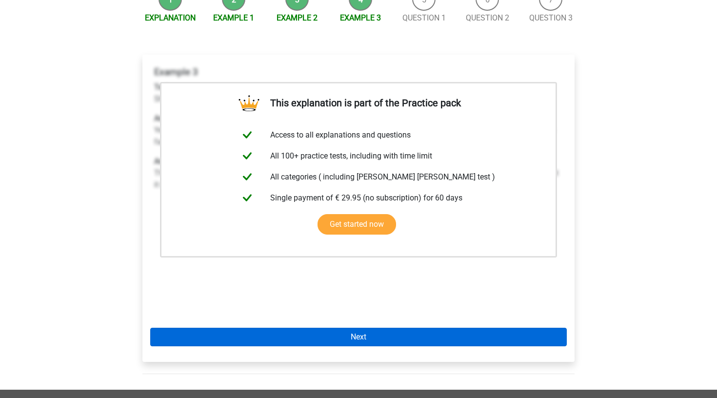
click at [338, 328] on link "Next" at bounding box center [358, 337] width 417 height 19
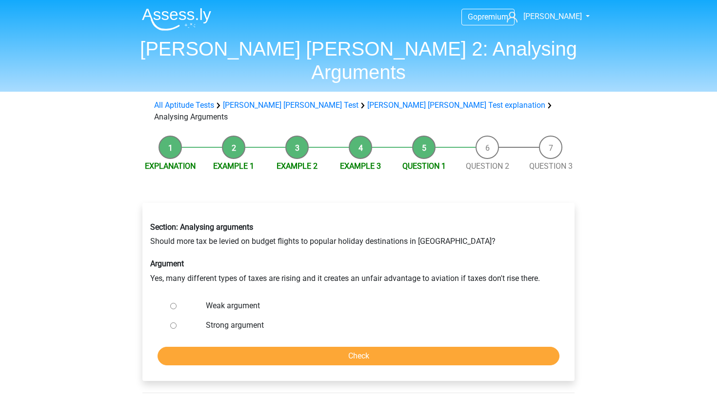
click at [236, 300] on label "Weak argument" at bounding box center [375, 306] width 338 height 12
click at [177, 303] on input "Weak argument" at bounding box center [173, 306] width 6 height 6
radio input "true"
click at [282, 347] on input "Check" at bounding box center [359, 356] width 402 height 19
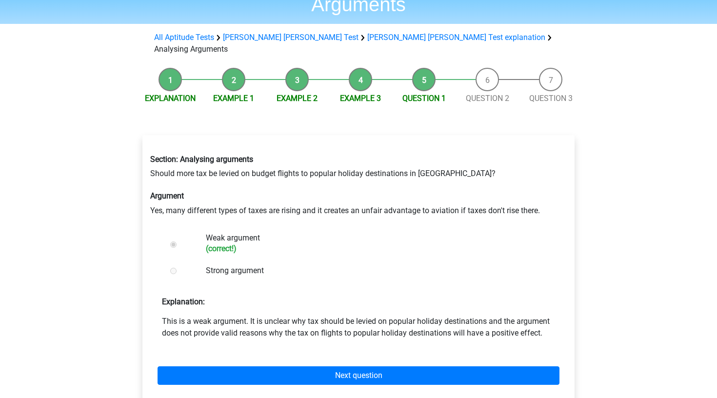
scroll to position [98, 0]
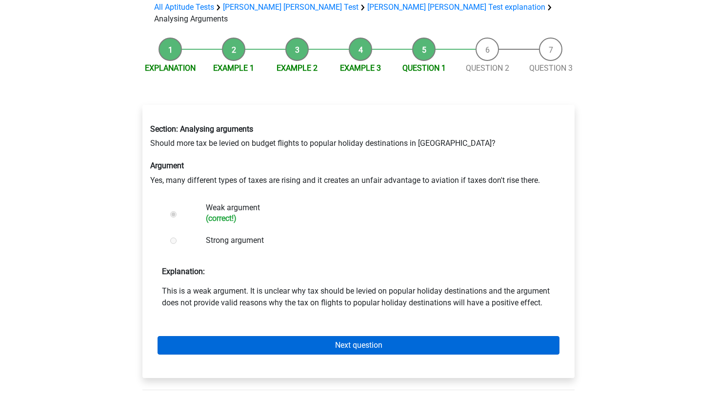
click at [283, 336] on link "Next question" at bounding box center [359, 345] width 402 height 19
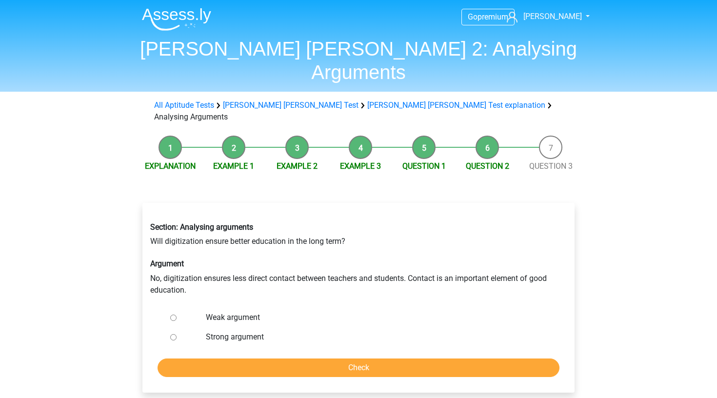
click at [244, 331] on label "Strong argument" at bounding box center [375, 337] width 338 height 12
click at [177, 334] on input "Strong argument" at bounding box center [173, 337] width 6 height 6
radio input "true"
click at [267, 359] on input "Check" at bounding box center [359, 368] width 402 height 19
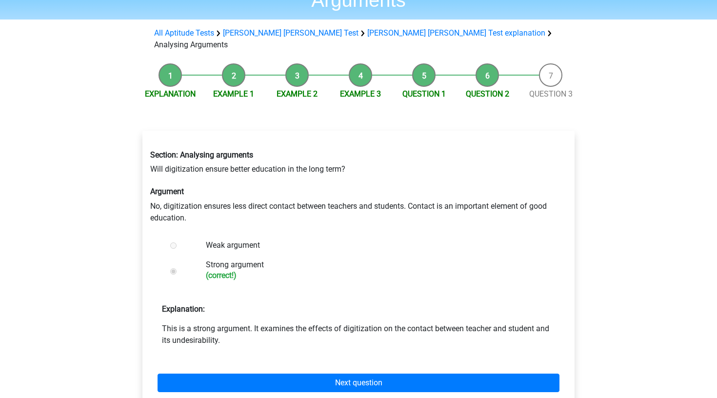
scroll to position [75, 0]
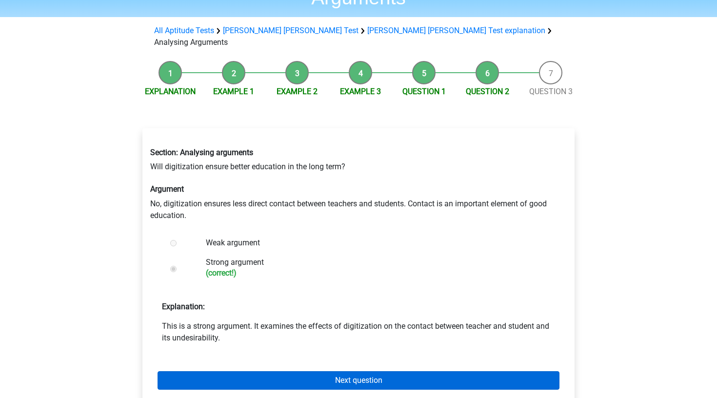
click at [273, 371] on link "Next question" at bounding box center [359, 380] width 402 height 19
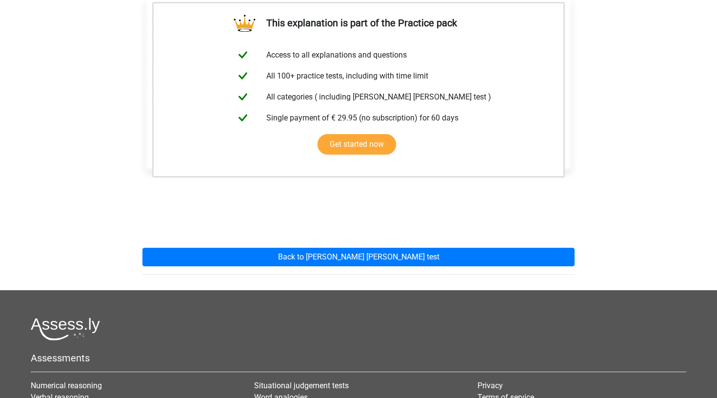
scroll to position [228, 0]
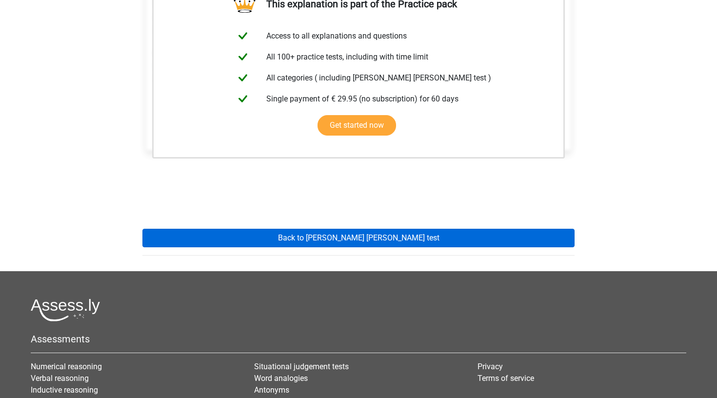
click at [327, 229] on link "Back to [PERSON_NAME] [PERSON_NAME] test" at bounding box center [358, 238] width 432 height 19
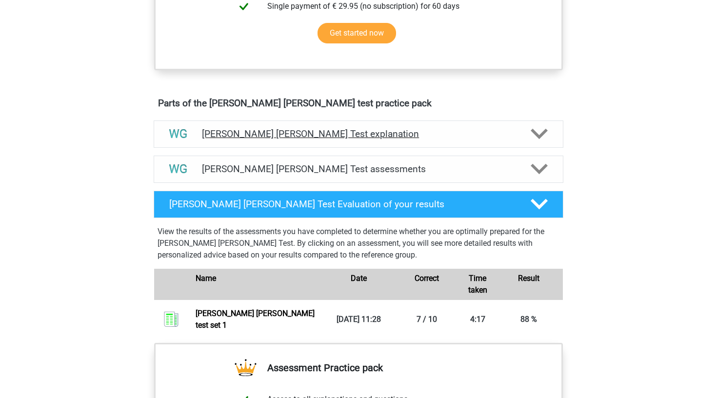
click at [329, 136] on h4 "[PERSON_NAME] [PERSON_NAME] Test explanation" at bounding box center [358, 133] width 313 height 11
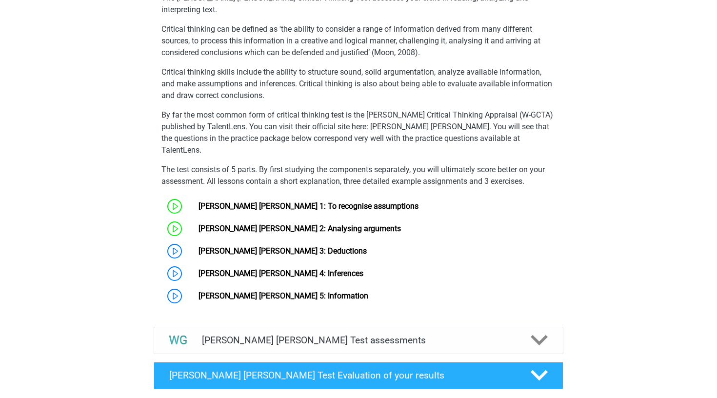
scroll to position [683, 0]
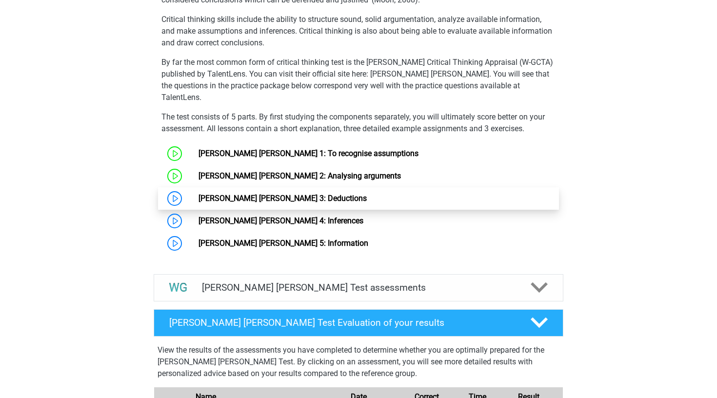
click at [283, 194] on link "[PERSON_NAME] [PERSON_NAME] 3: Deductions" at bounding box center [283, 198] width 168 height 9
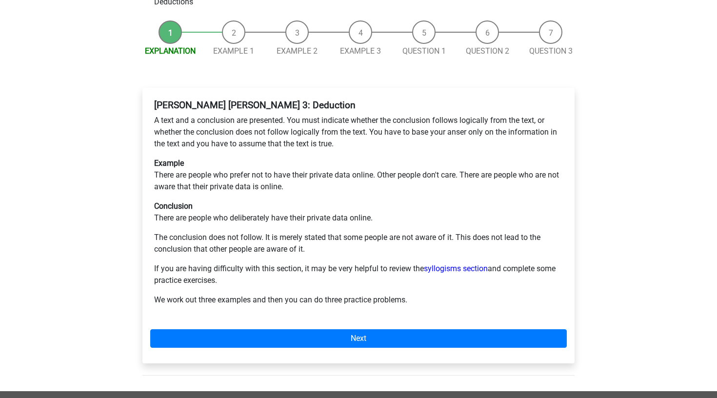
scroll to position [115, 0]
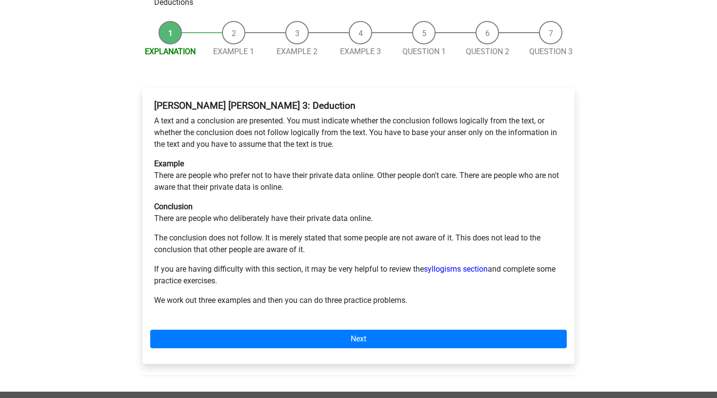
click at [327, 293] on div "Watson Glaser 3: Deduction A text and a conclusion are presented. You must indi…" at bounding box center [358, 226] width 432 height 276
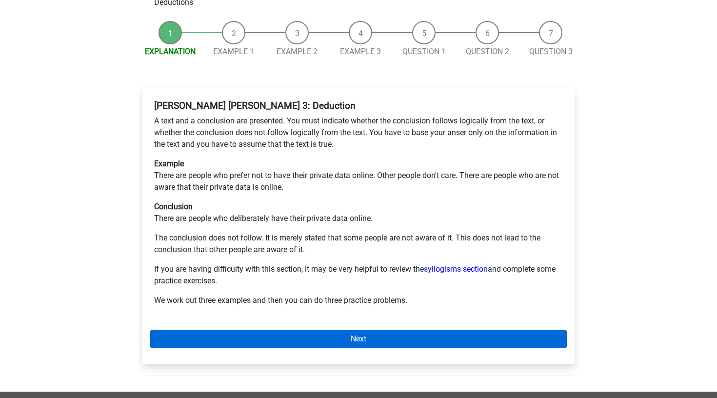
click at [330, 330] on link "Next" at bounding box center [358, 339] width 417 height 19
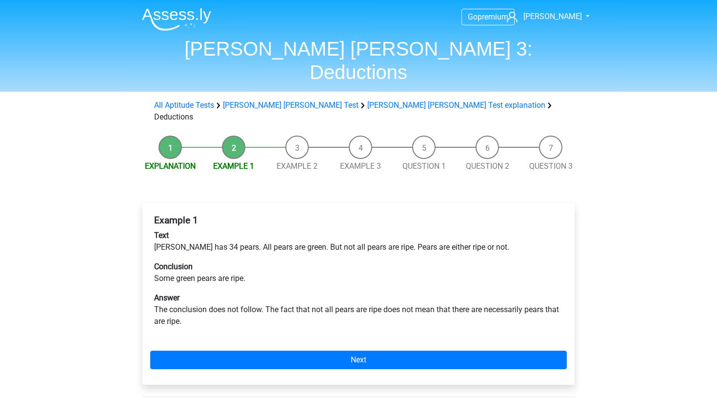
scroll to position [33, 0]
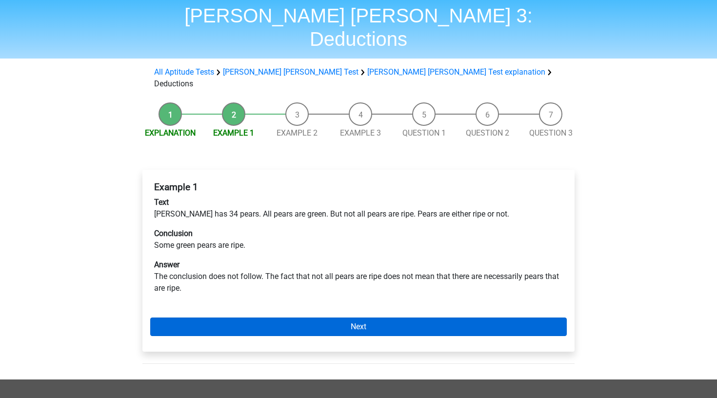
click at [364, 318] on link "Next" at bounding box center [358, 327] width 417 height 19
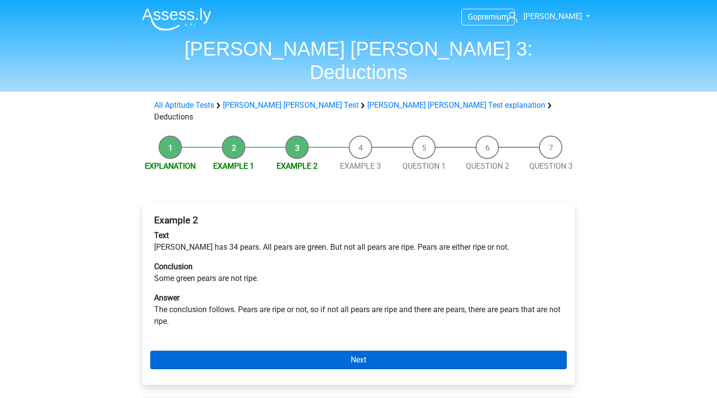
click at [374, 351] on link "Next" at bounding box center [358, 360] width 417 height 19
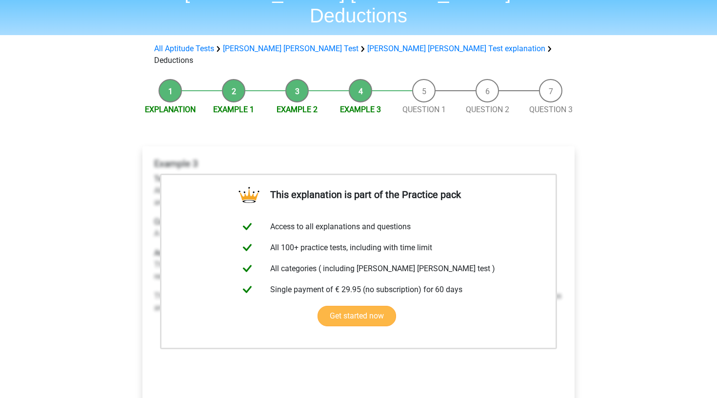
scroll to position [97, 0]
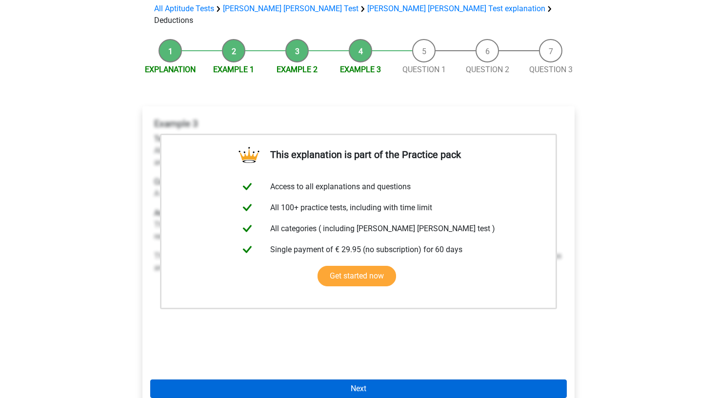
click at [353, 380] on link "Next" at bounding box center [358, 389] width 417 height 19
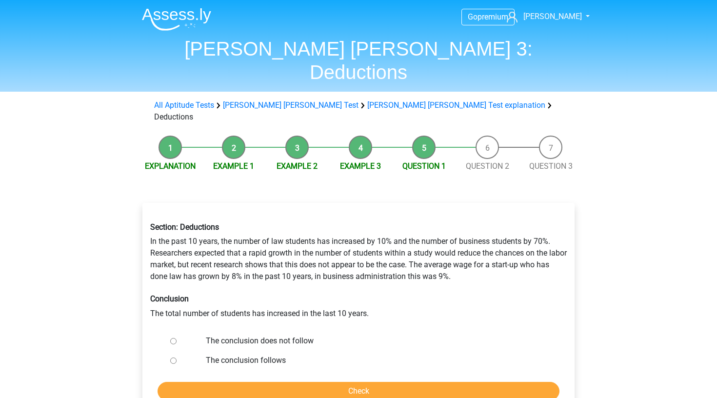
click at [255, 351] on div "The conclusion follows" at bounding box center [375, 361] width 352 height 20
click at [256, 355] on label "The conclusion follows" at bounding box center [375, 361] width 338 height 12
click at [177, 358] on input "The conclusion follows" at bounding box center [173, 361] width 6 height 6
radio input "true"
click at [264, 382] on input "Check" at bounding box center [359, 391] width 402 height 19
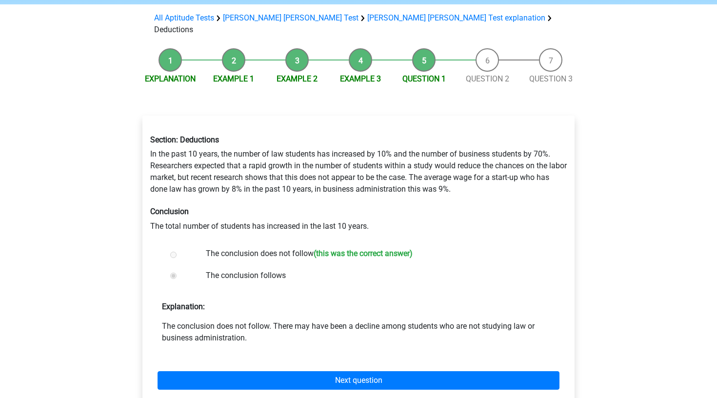
scroll to position [88, 0]
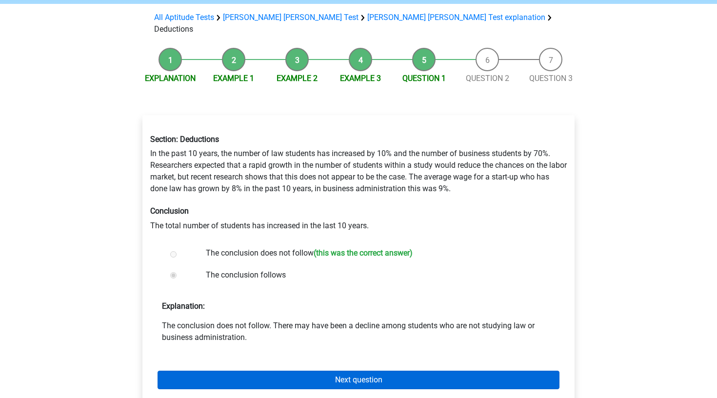
click at [287, 371] on link "Next question" at bounding box center [359, 380] width 402 height 19
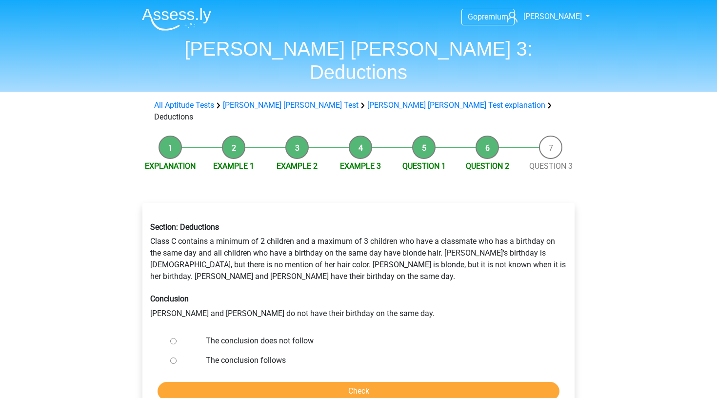
click at [263, 355] on label "The conclusion follows" at bounding box center [375, 361] width 338 height 12
click at [177, 358] on input "The conclusion follows" at bounding box center [173, 361] width 6 height 6
radio input "true"
click at [260, 335] on label "The conclusion does not follow" at bounding box center [375, 341] width 338 height 12
click at [177, 338] on input "The conclusion does not follow" at bounding box center [173, 341] width 6 height 6
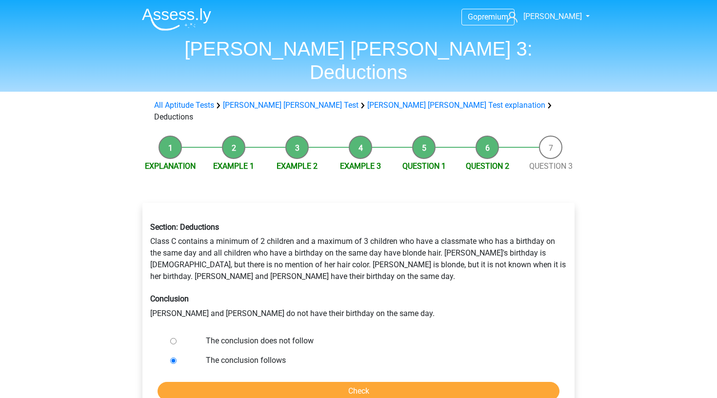
radio input "true"
click at [267, 382] on input "Check" at bounding box center [359, 391] width 402 height 19
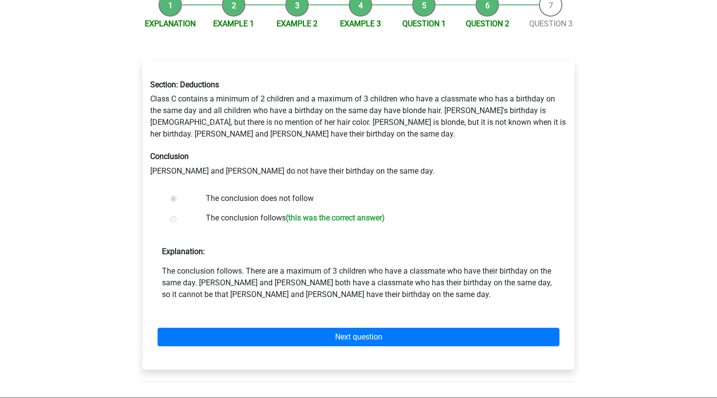
scroll to position [181, 0]
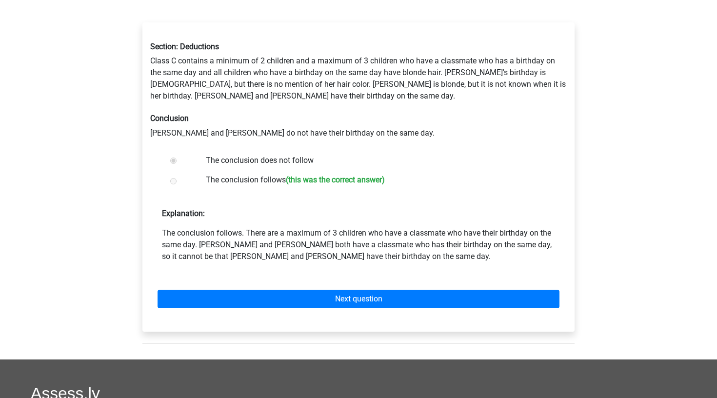
click at [271, 274] on div "Next question" at bounding box center [358, 297] width 417 height 54
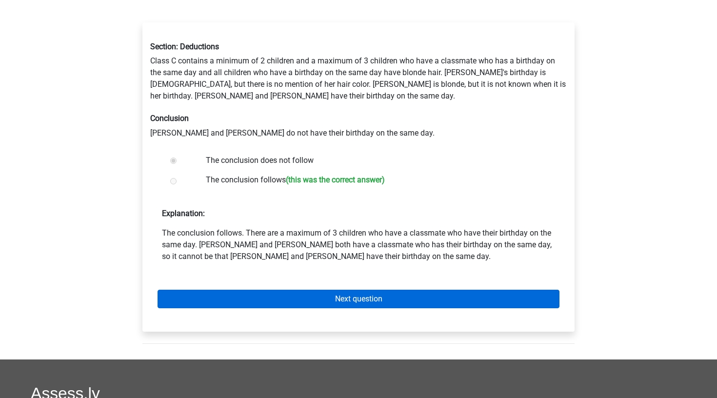
click at [271, 290] on link "Next question" at bounding box center [359, 299] width 402 height 19
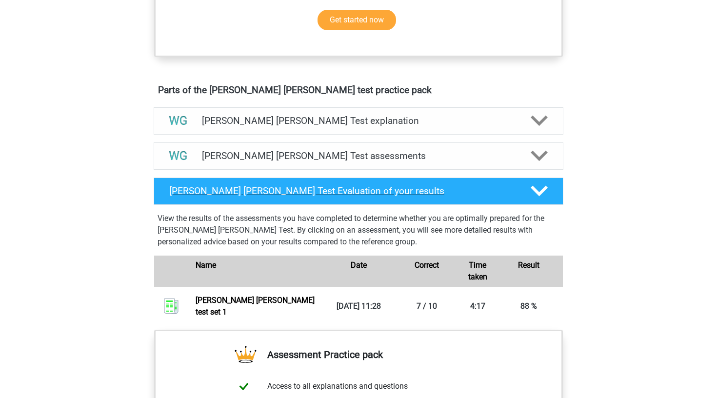
scroll to position [492, 0]
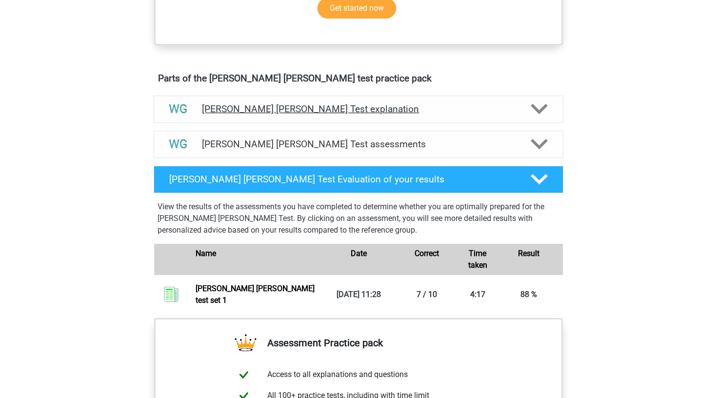
click at [266, 107] on h4 "[PERSON_NAME] [PERSON_NAME] Test explanation" at bounding box center [358, 108] width 313 height 11
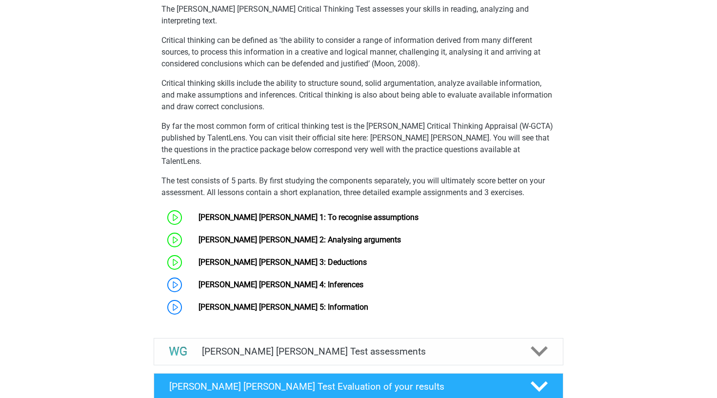
scroll to position [678, 0]
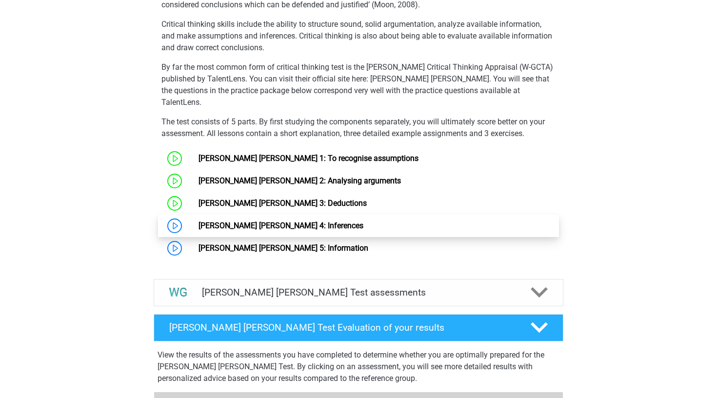
click at [250, 221] on link "Watson Glaser 4: Inferences" at bounding box center [281, 225] width 165 height 9
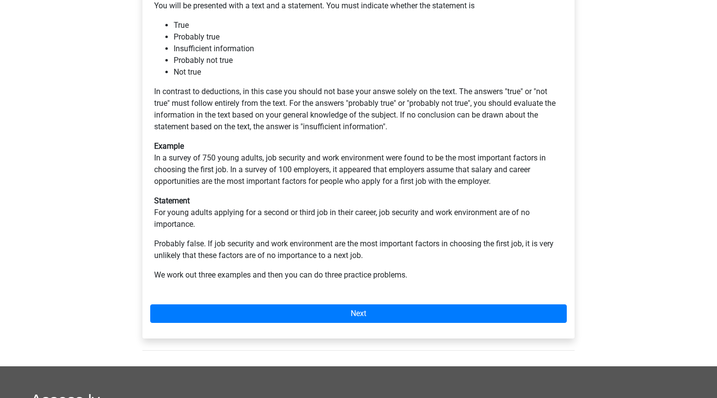
scroll to position [208, 0]
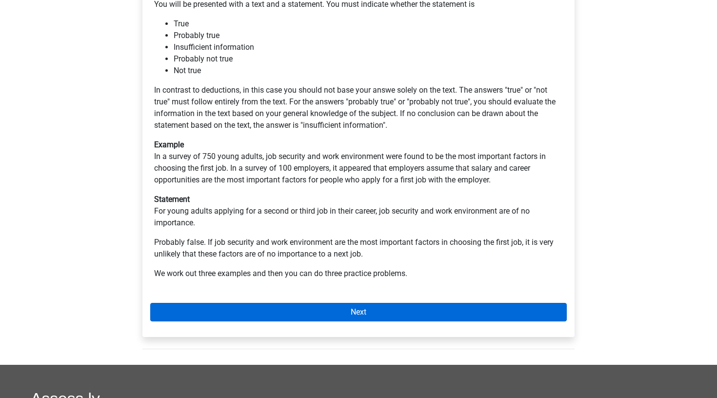
click at [261, 303] on link "Next" at bounding box center [358, 312] width 417 height 19
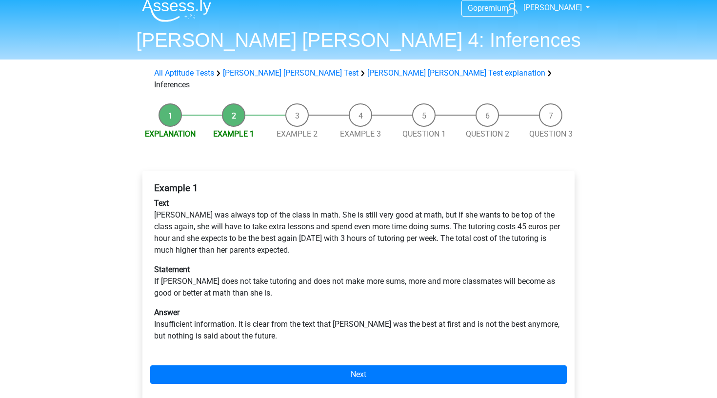
scroll to position [8, 0]
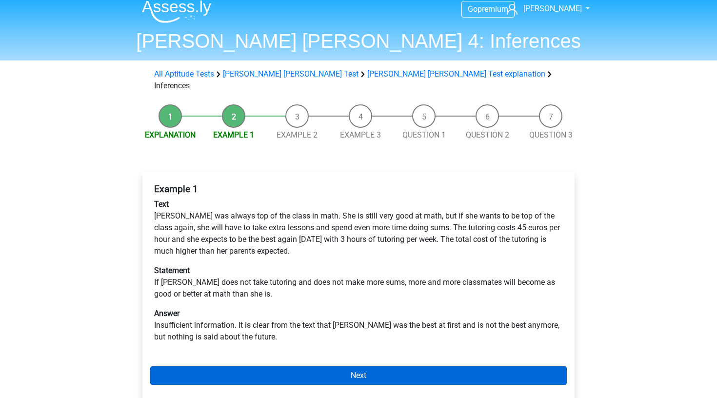
click at [405, 366] on link "Next" at bounding box center [358, 375] width 417 height 19
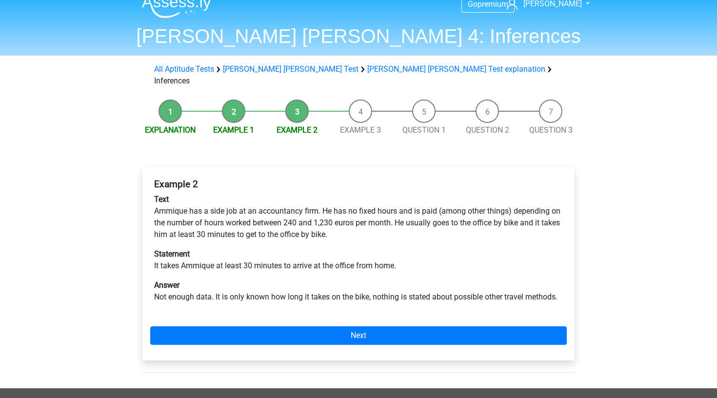
scroll to position [14, 0]
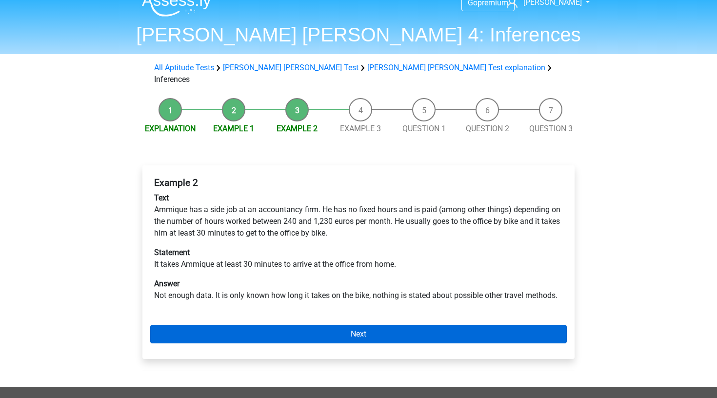
click at [298, 328] on link "Next" at bounding box center [358, 334] width 417 height 19
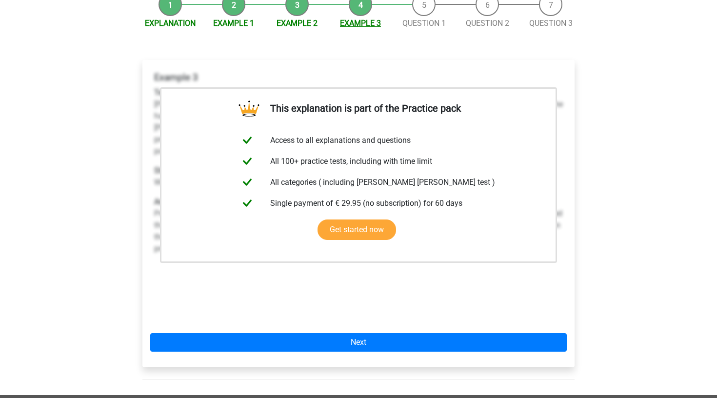
scroll to position [148, 0]
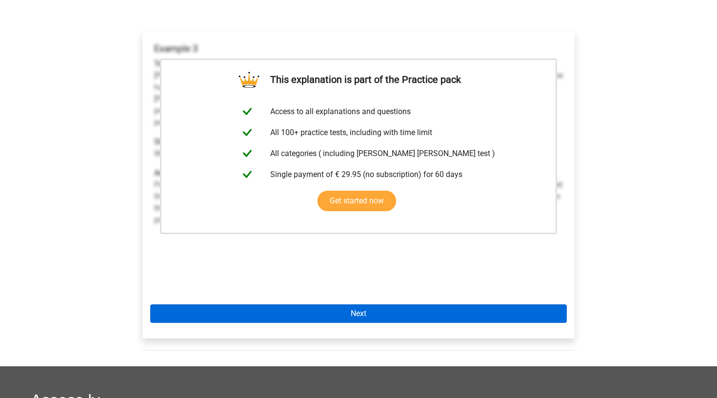
click at [315, 304] on link "Next" at bounding box center [358, 313] width 417 height 19
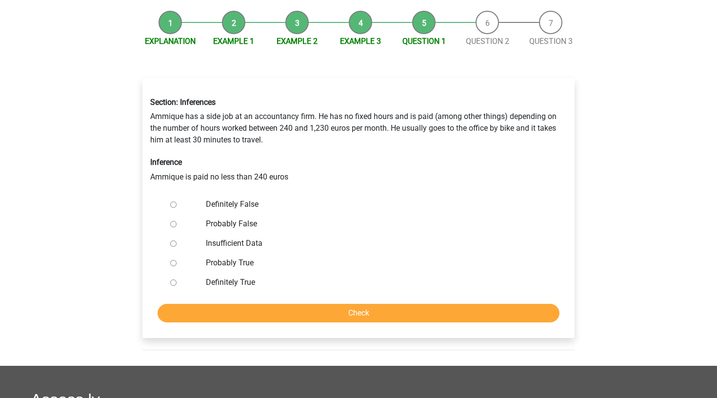
scroll to position [111, 0]
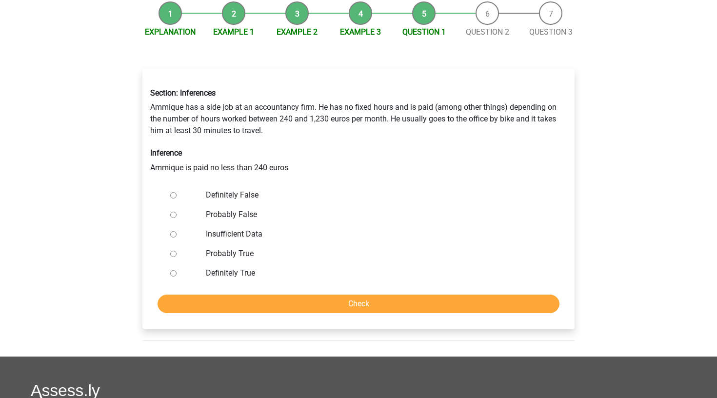
click at [246, 228] on label "Insufficient Data" at bounding box center [375, 234] width 338 height 12
click at [177, 231] on input "Insufficient Data" at bounding box center [173, 234] width 6 height 6
radio input "true"
click at [249, 295] on input "Check" at bounding box center [359, 304] width 402 height 19
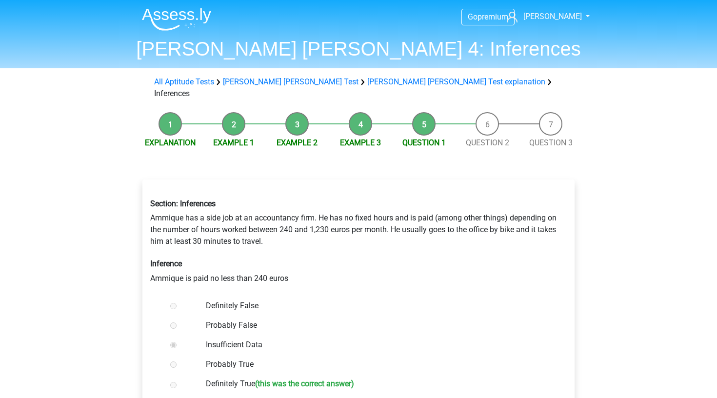
scroll to position [115, 0]
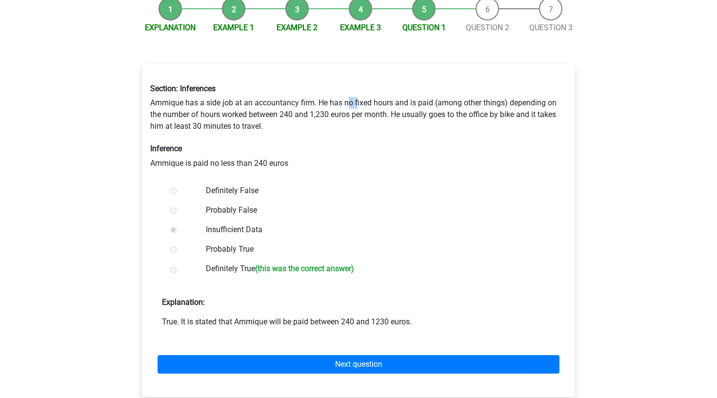
drag, startPoint x: 357, startPoint y: 89, endPoint x: 344, endPoint y: 89, distance: 13.2
click at [351, 89] on div "Section: Inferences Ammique has a side job at an accountancy firm. He has no fi…" at bounding box center [358, 126] width 431 height 101
drag, startPoint x: 344, startPoint y: 89, endPoint x: 383, endPoint y: 87, distance: 38.6
click at [383, 87] on div "Section: Inferences Ammique has a side job at an accountancy firm. He has no fi…" at bounding box center [358, 126] width 431 height 101
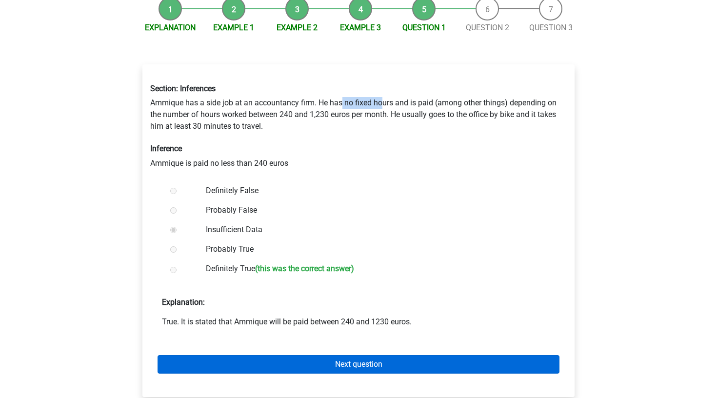
click at [293, 355] on link "Next question" at bounding box center [359, 364] width 402 height 19
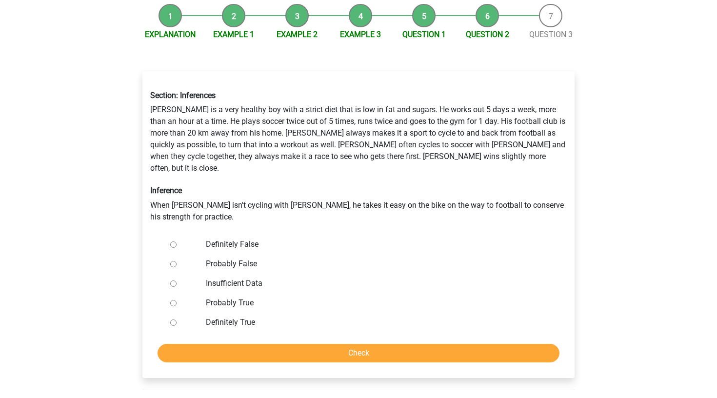
scroll to position [161, 0]
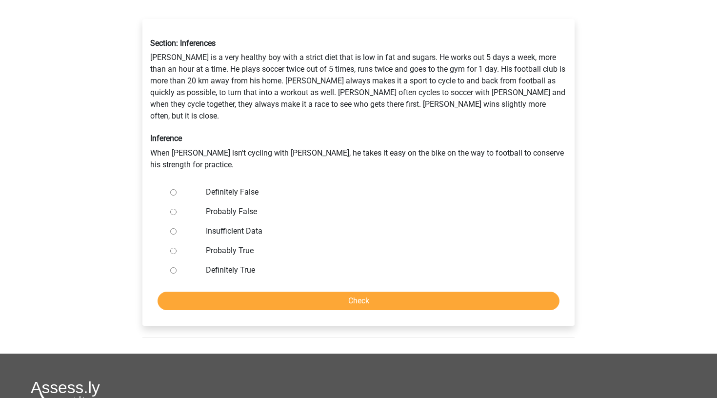
click at [237, 225] on label "Insufficient Data" at bounding box center [375, 231] width 338 height 12
click at [177, 228] on input "Insufficient Data" at bounding box center [173, 231] width 6 height 6
radio input "true"
click at [247, 292] on input "Check" at bounding box center [359, 301] width 402 height 19
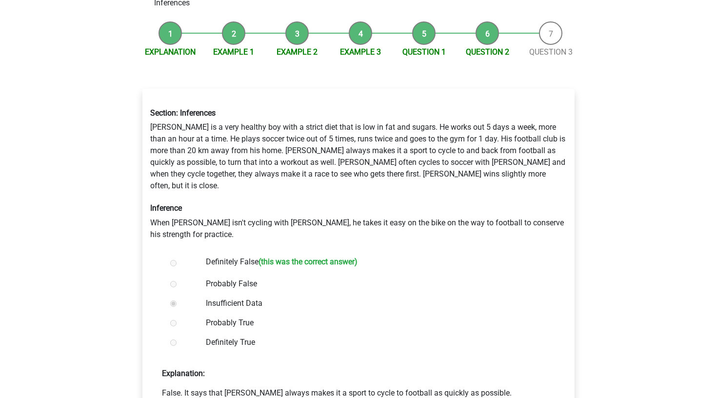
scroll to position [141, 0]
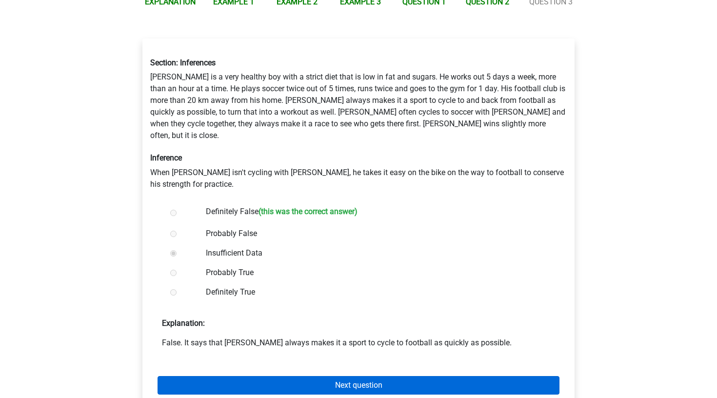
click at [263, 376] on link "Next question" at bounding box center [359, 385] width 402 height 19
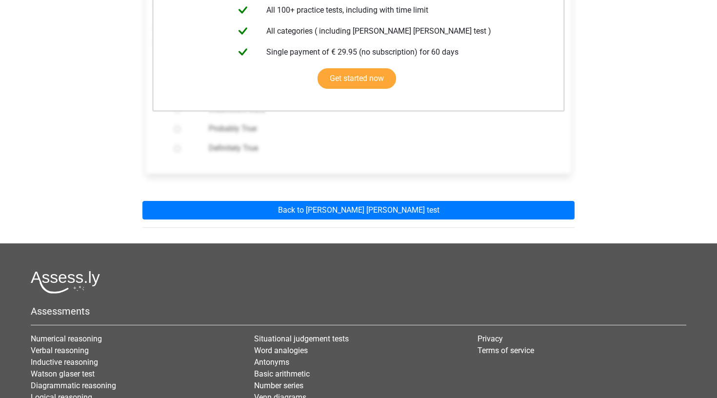
scroll to position [272, 0]
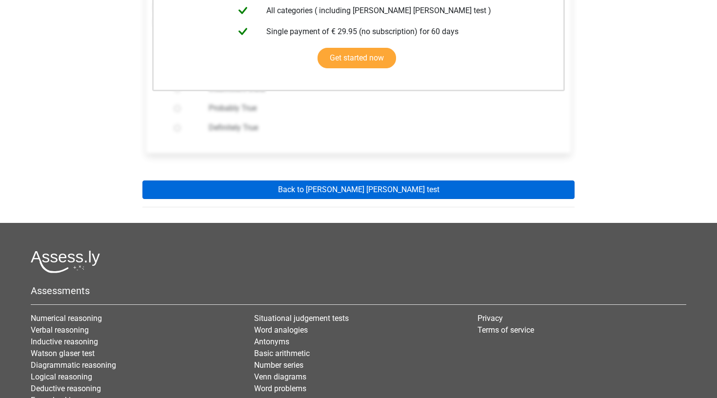
click at [323, 187] on link "Back to watson glaser test" at bounding box center [358, 190] width 432 height 19
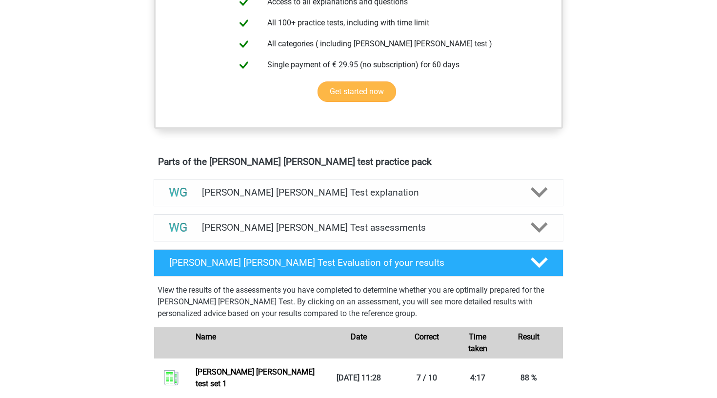
scroll to position [449, 0]
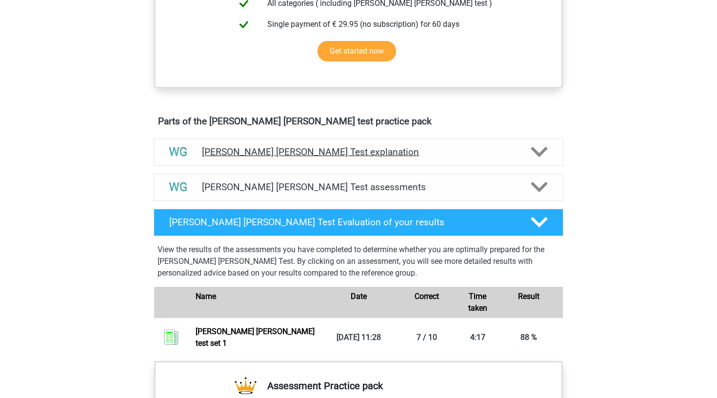
click at [319, 150] on h4 "[PERSON_NAME] [PERSON_NAME] Test explanation" at bounding box center [358, 151] width 313 height 11
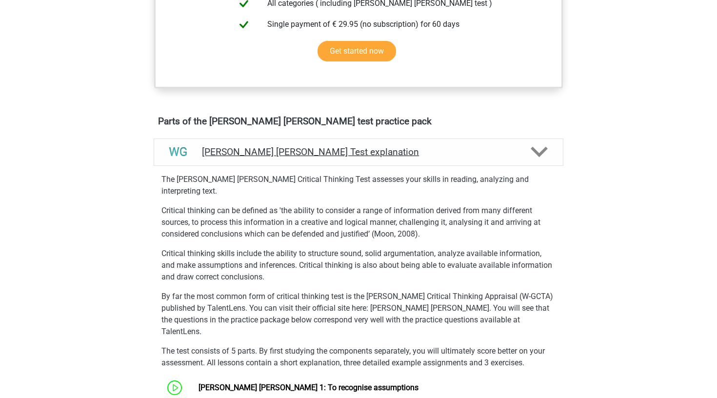
scroll to position [688, 0]
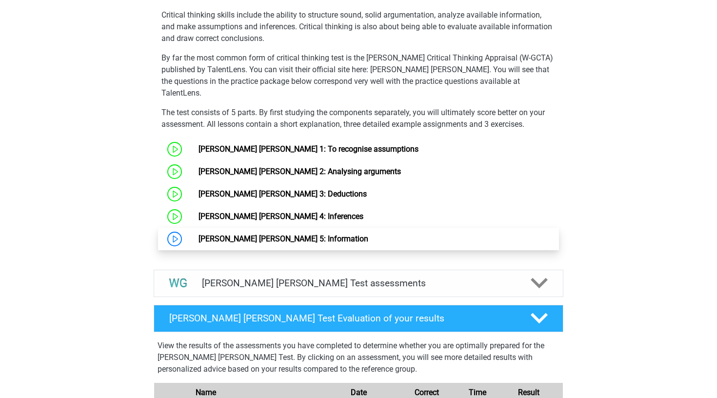
click at [293, 234] on link "[PERSON_NAME] [PERSON_NAME] 5: Information" at bounding box center [284, 238] width 170 height 9
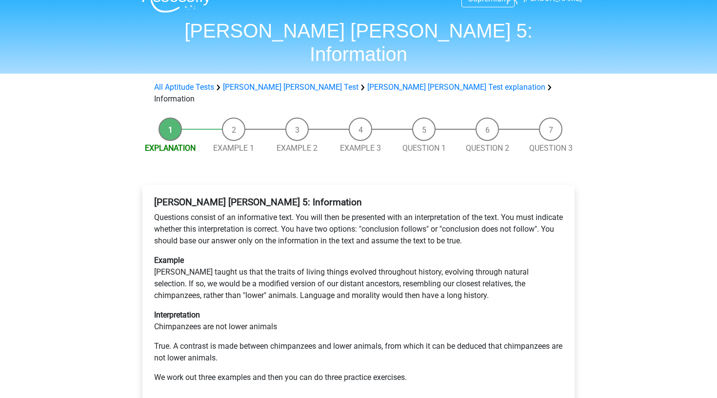
scroll to position [75, 0]
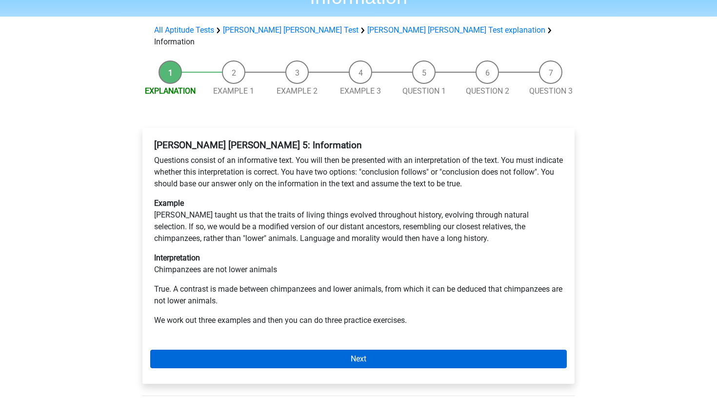
click at [297, 350] on link "Next" at bounding box center [358, 359] width 417 height 19
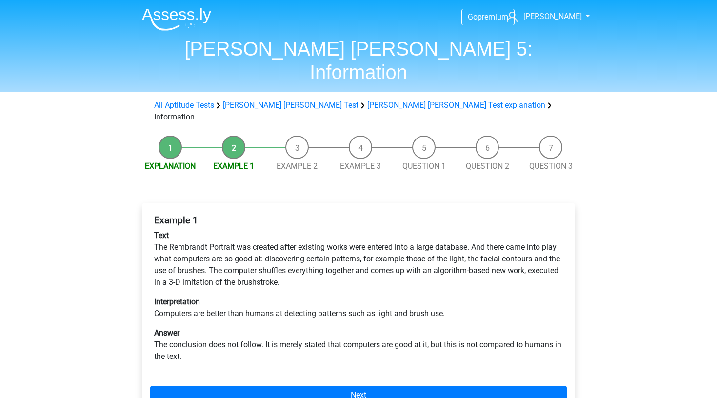
scroll to position [16, 0]
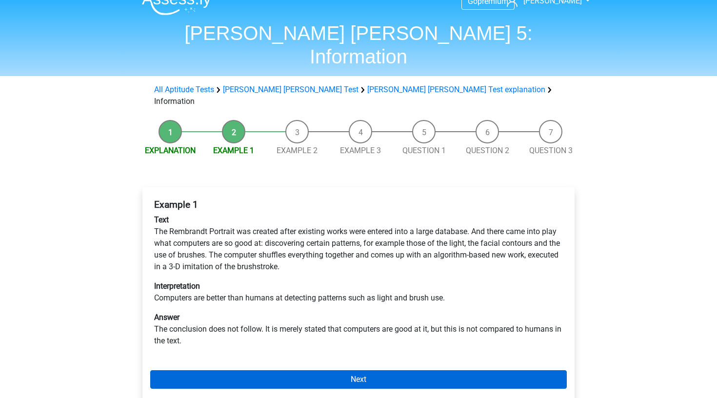
click at [298, 370] on link "Next" at bounding box center [358, 379] width 417 height 19
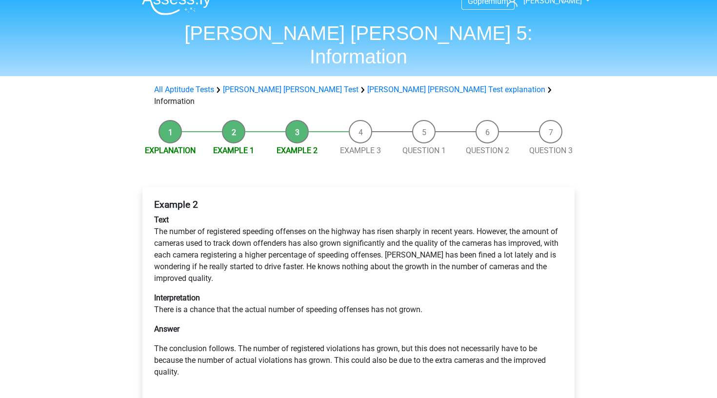
scroll to position [50, 0]
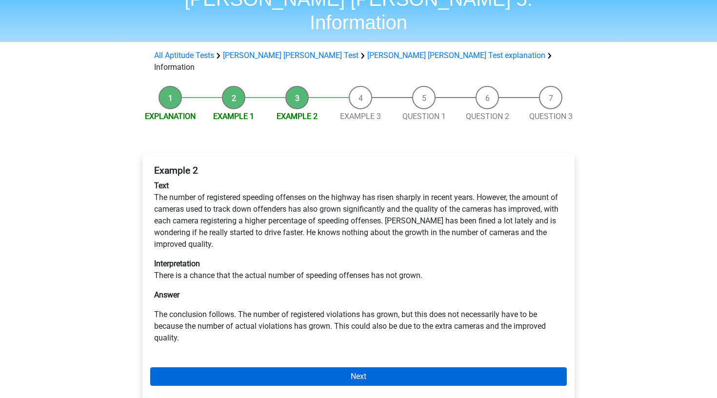
click at [297, 367] on link "Next" at bounding box center [358, 376] width 417 height 19
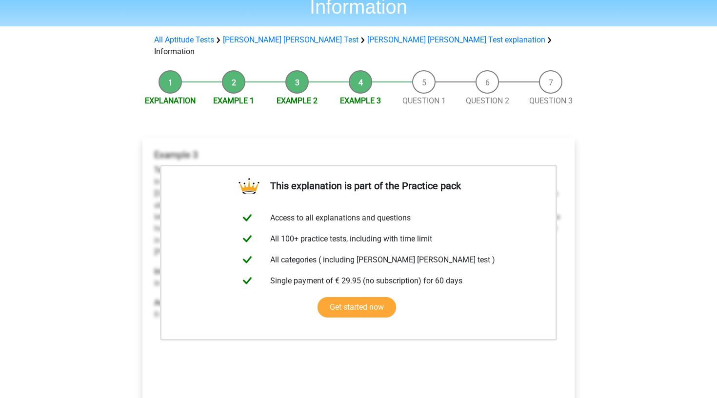
scroll to position [130, 0]
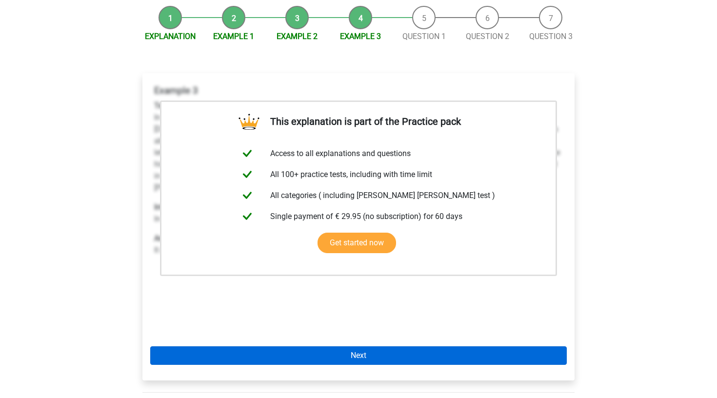
click at [310, 346] on link "Next" at bounding box center [358, 355] width 417 height 19
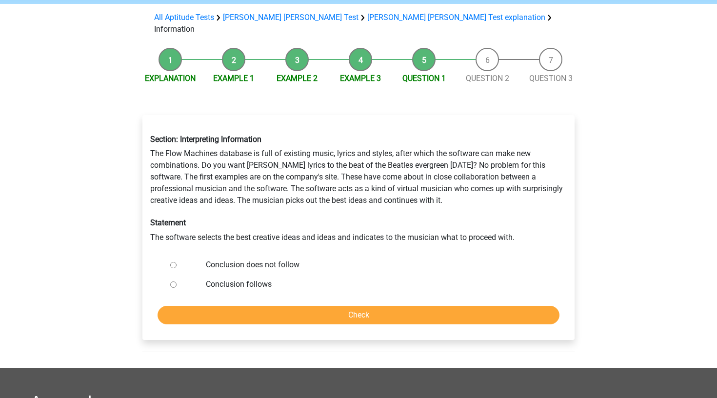
scroll to position [82, 0]
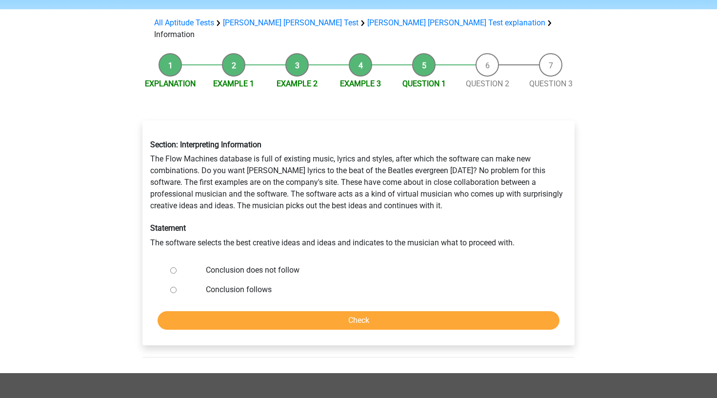
click at [263, 264] on label "Conclusion does not follow" at bounding box center [375, 270] width 338 height 12
click at [177, 267] on input "Conclusion does not follow" at bounding box center [173, 270] width 6 height 6
radio input "true"
click at [270, 311] on input "Check" at bounding box center [359, 320] width 402 height 19
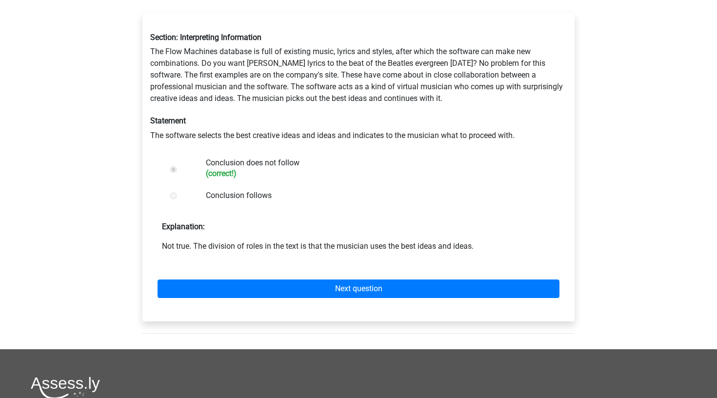
scroll to position [206, 0]
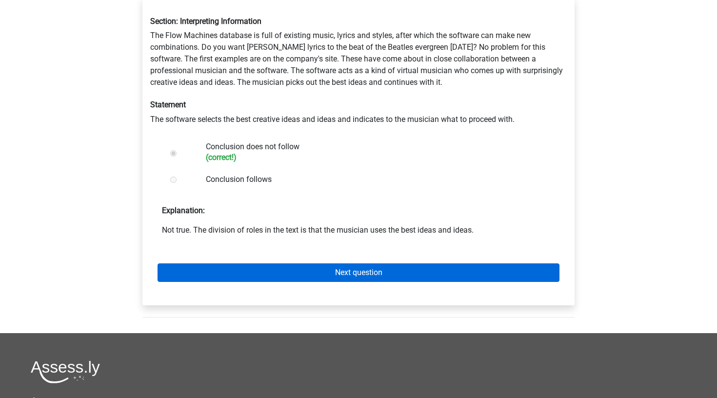
click at [285, 263] on link "Next question" at bounding box center [359, 272] width 402 height 19
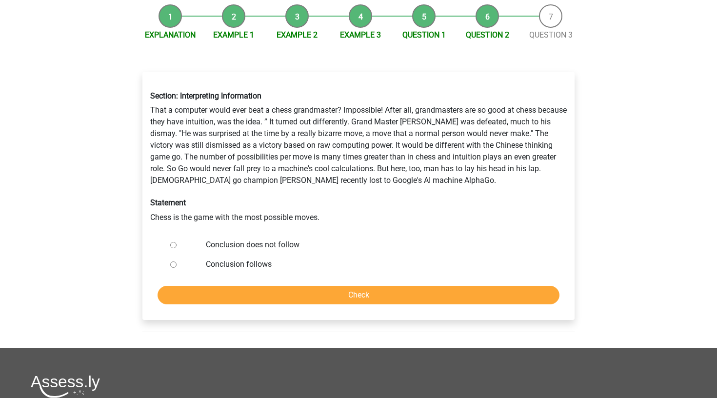
scroll to position [132, 0]
click at [265, 239] on label "Conclusion does not follow" at bounding box center [375, 245] width 338 height 12
click at [177, 242] on input "Conclusion does not follow" at bounding box center [173, 245] width 6 height 6
radio input "true"
click at [269, 285] on input "Check" at bounding box center [359, 294] width 402 height 19
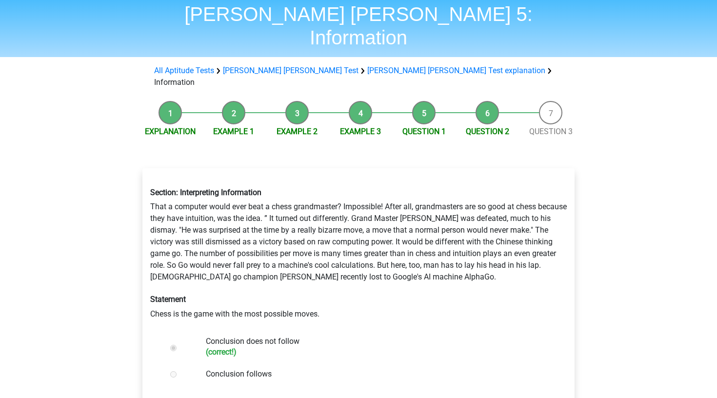
scroll to position [194, 0]
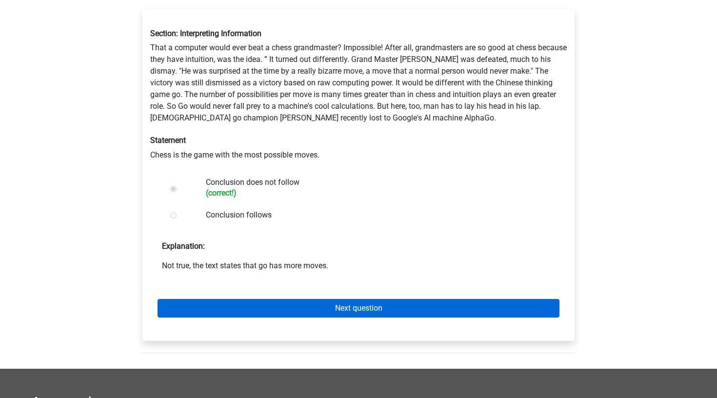
click at [272, 299] on link "Next question" at bounding box center [359, 308] width 402 height 19
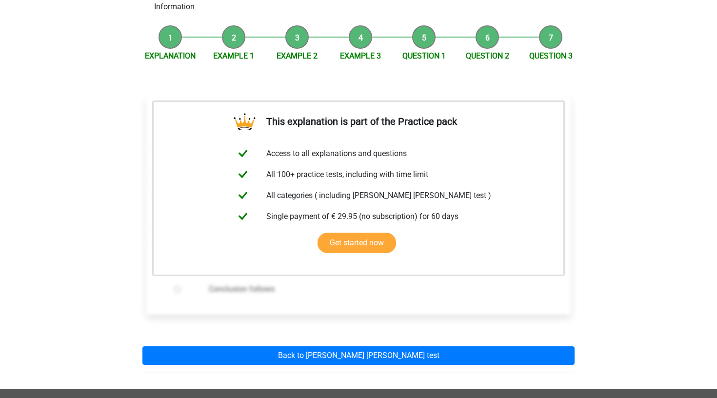
scroll to position [192, 0]
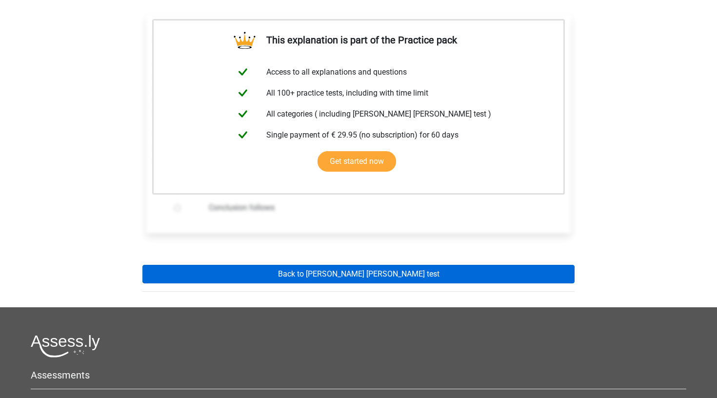
click at [297, 265] on link "Back to [PERSON_NAME] [PERSON_NAME] test" at bounding box center [358, 274] width 432 height 19
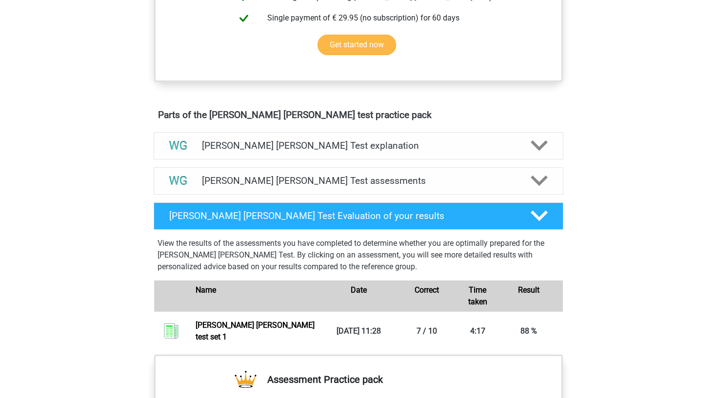
scroll to position [490, 0]
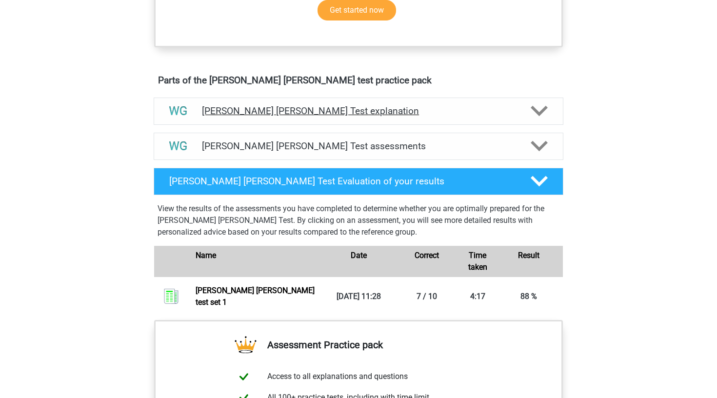
click at [321, 115] on h4 "[PERSON_NAME] [PERSON_NAME] Test explanation" at bounding box center [358, 110] width 313 height 11
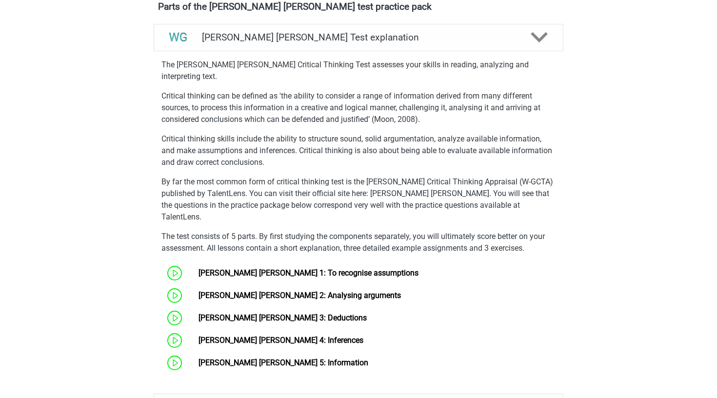
scroll to position [560, 0]
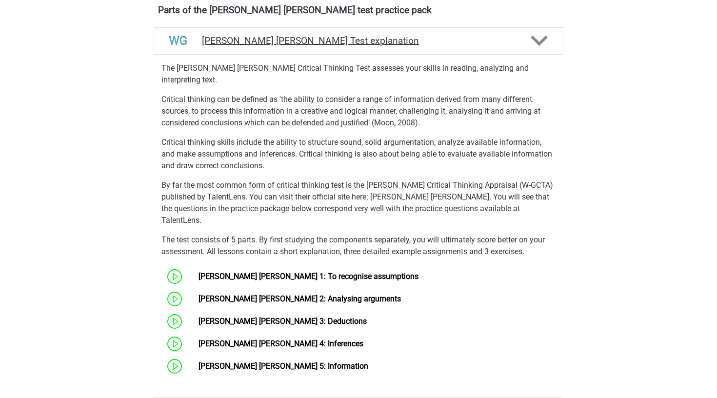
click at [325, 45] on h4 "[PERSON_NAME] [PERSON_NAME] Test explanation" at bounding box center [358, 40] width 313 height 11
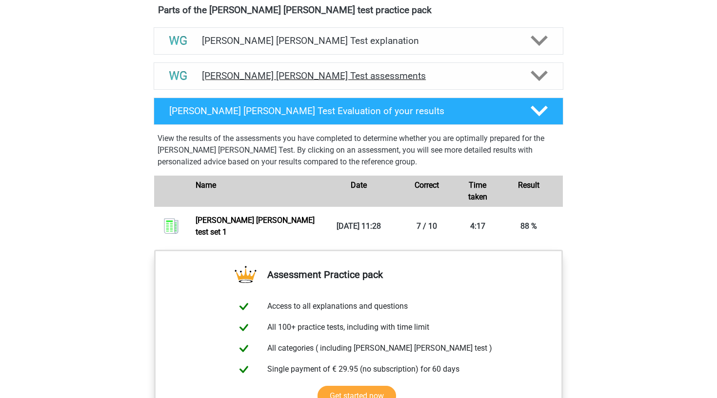
click at [308, 77] on h4 "[PERSON_NAME] [PERSON_NAME] Test assessments" at bounding box center [358, 75] width 313 height 11
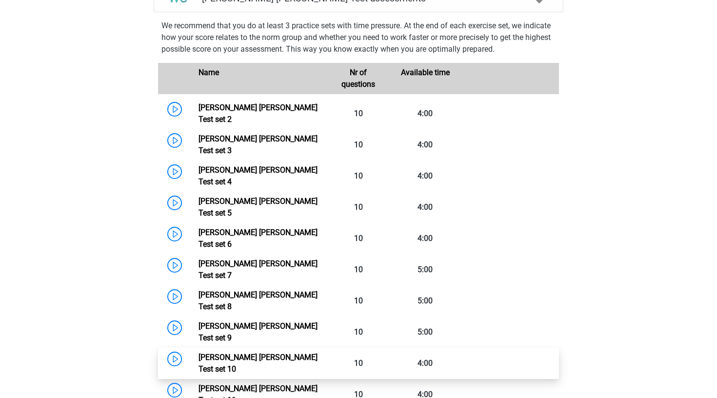
scroll to position [606, 0]
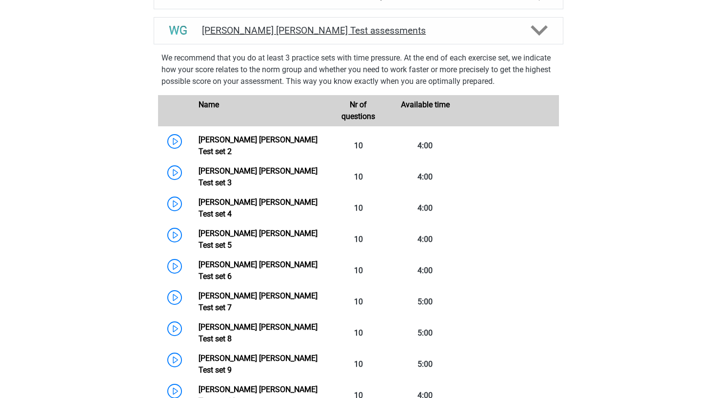
click at [303, 36] on h4 "[PERSON_NAME] [PERSON_NAME] Test assessments" at bounding box center [358, 30] width 313 height 11
